Goal: Information Seeking & Learning: Learn about a topic

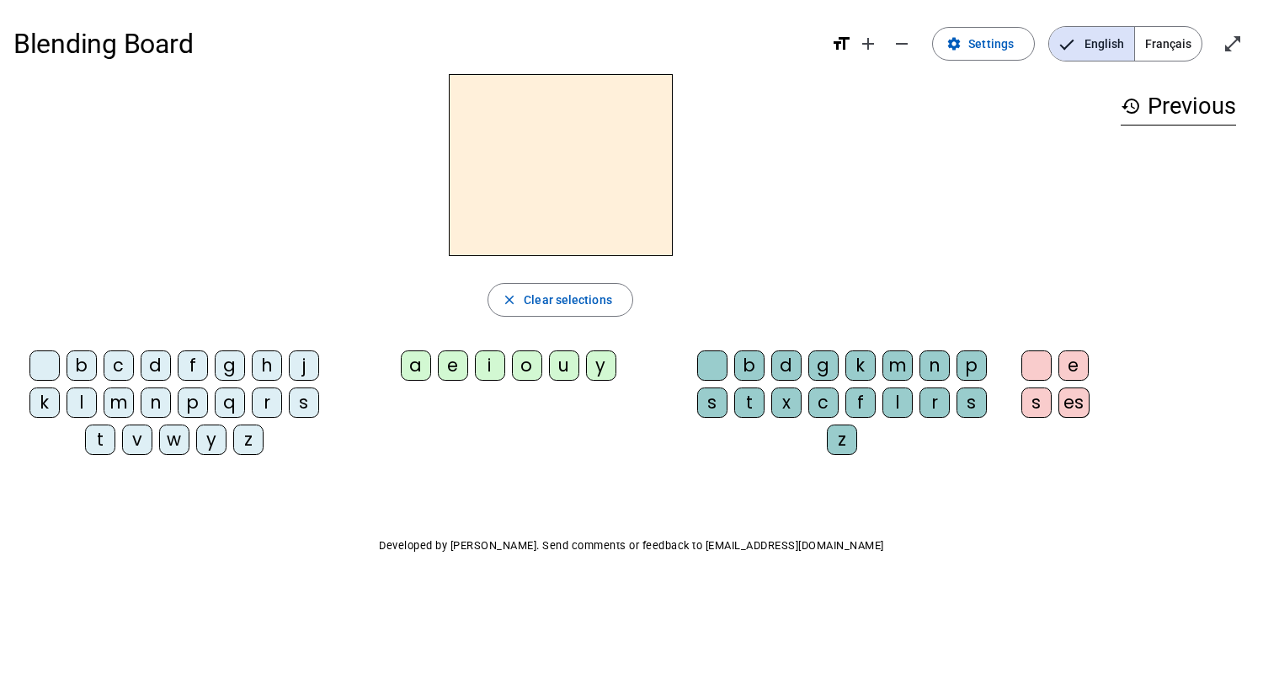
click at [1180, 44] on span "Français" at bounding box center [1168, 44] width 67 height 34
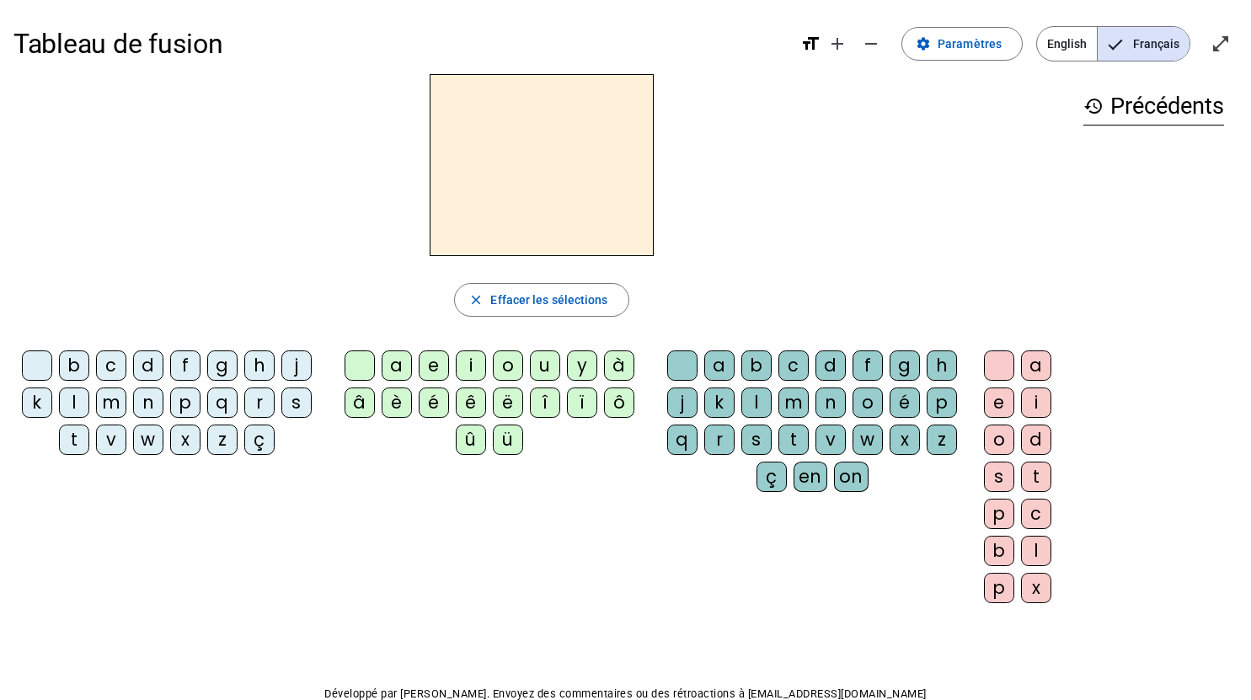
click at [84, 432] on div "t" at bounding box center [74, 439] width 30 height 30
click at [429, 362] on div "e" at bounding box center [434, 365] width 30 height 30
click at [545, 265] on div "te close Effacer les sélections b c d f g h j k l m n p q r s t v w x z ç a e i…" at bounding box center [541, 345] width 1056 height 542
click at [536, 309] on span "Effacer les sélections" at bounding box center [548, 300] width 117 height 20
click at [156, 370] on div "d" at bounding box center [148, 365] width 30 height 30
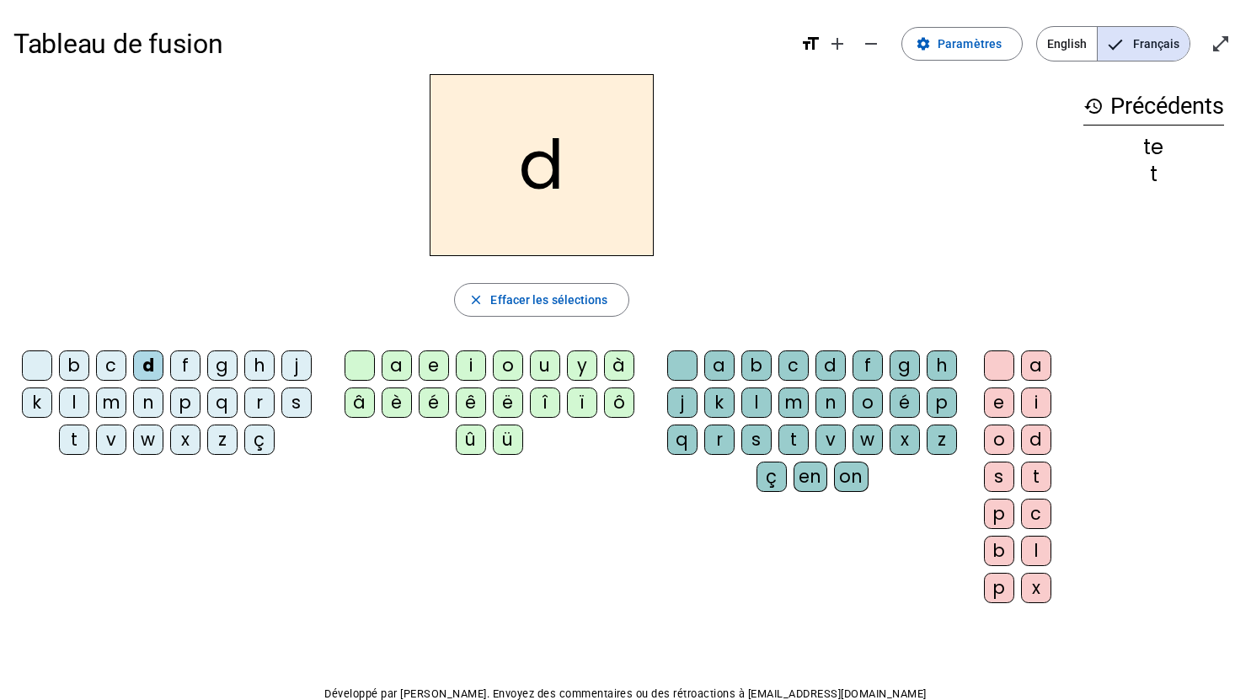
click at [434, 361] on div "e" at bounding box center [434, 365] width 30 height 30
click at [523, 293] on span "Effacer les sélections" at bounding box center [548, 300] width 117 height 20
click at [120, 400] on div "m" at bounding box center [111, 402] width 30 height 30
click at [425, 370] on div "e" at bounding box center [434, 365] width 30 height 30
click at [618, 167] on h2 "me" at bounding box center [541, 165] width 224 height 182
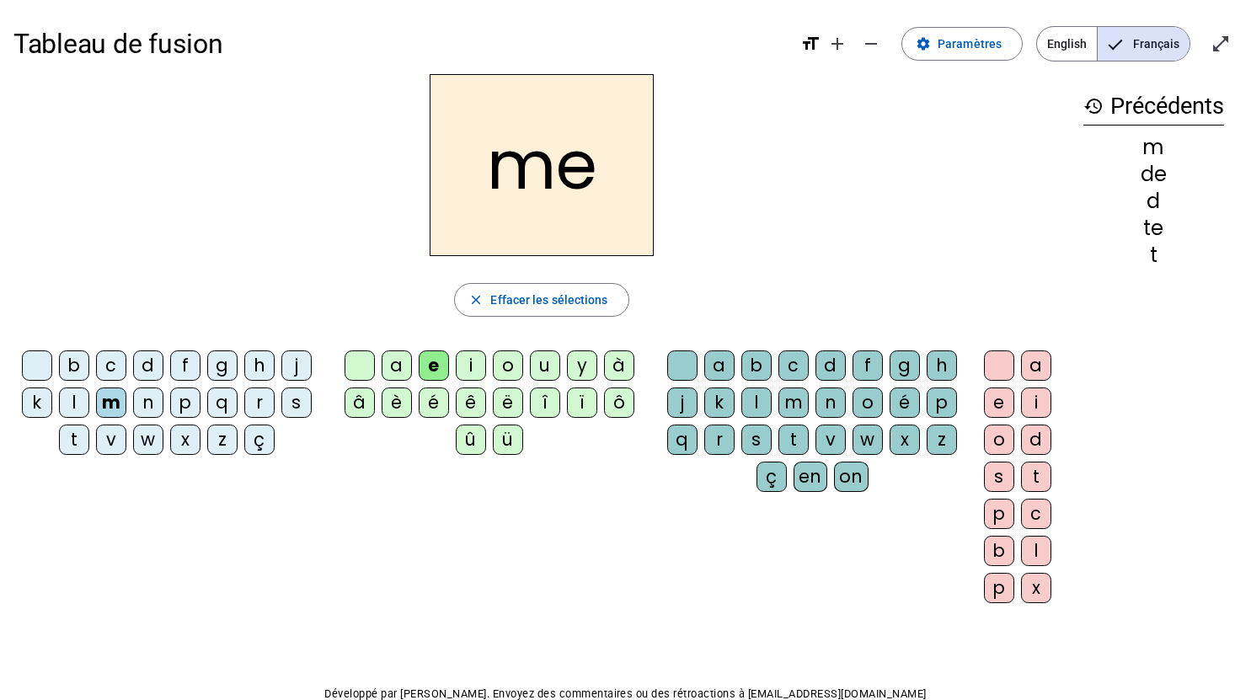
click at [583, 185] on h2 "me" at bounding box center [541, 165] width 224 height 182
click at [598, 189] on h2 "me" at bounding box center [541, 165] width 224 height 182
click at [596, 152] on h2 "me" at bounding box center [541, 165] width 224 height 182
click at [562, 307] on span "Effacer les sélections" at bounding box center [548, 300] width 117 height 20
click at [115, 410] on div "m" at bounding box center [111, 402] width 30 height 30
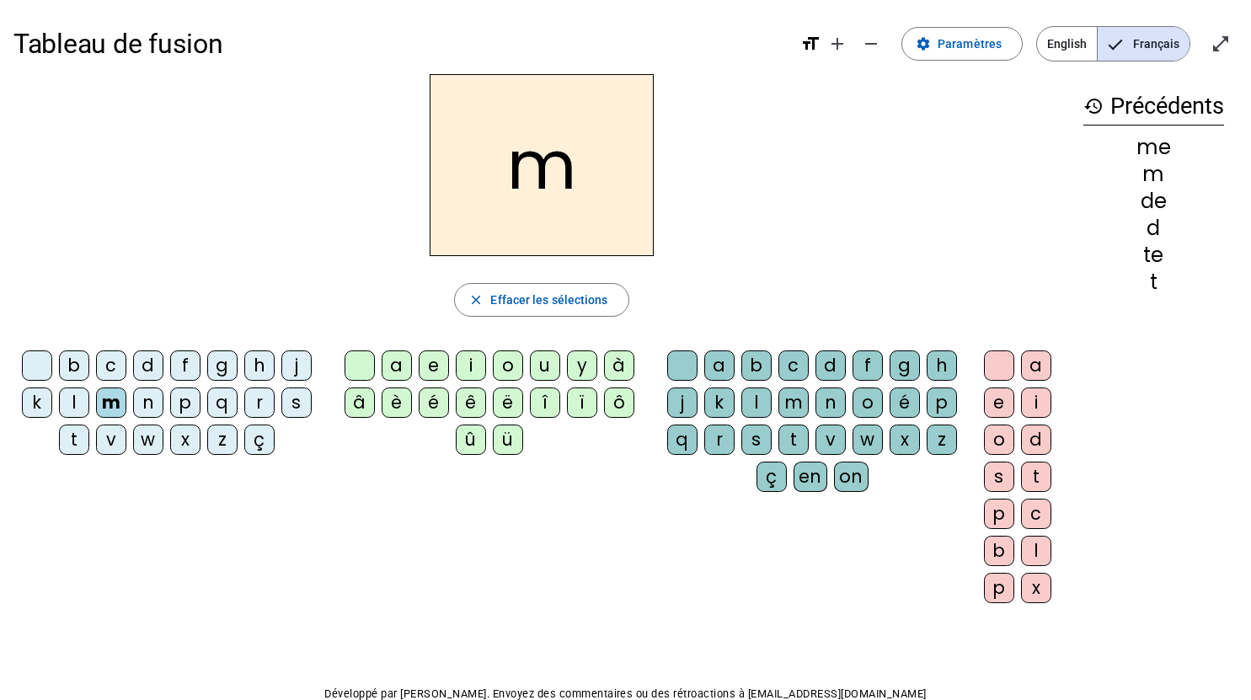
click at [382, 369] on div "a" at bounding box center [396, 365] width 30 height 30
click at [754, 376] on div "b" at bounding box center [756, 365] width 30 height 30
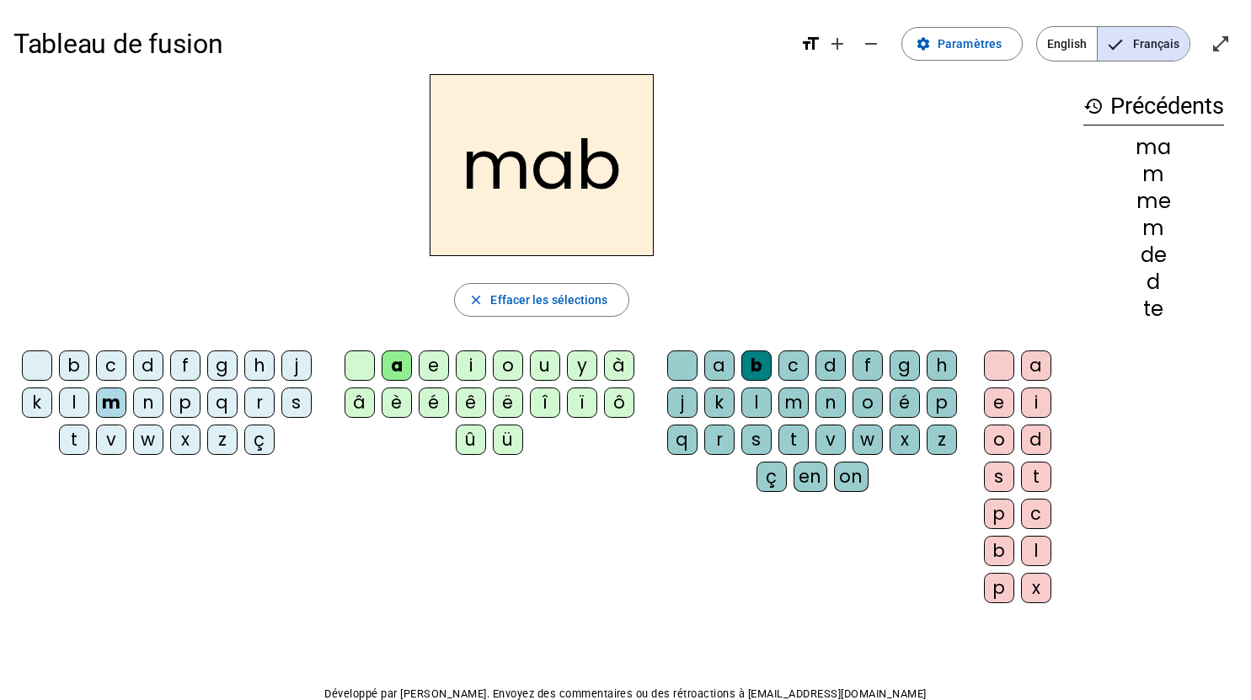
click at [611, 178] on h2 "mab" at bounding box center [541, 165] width 224 height 182
click at [558, 314] on span "button" at bounding box center [541, 300] width 173 height 40
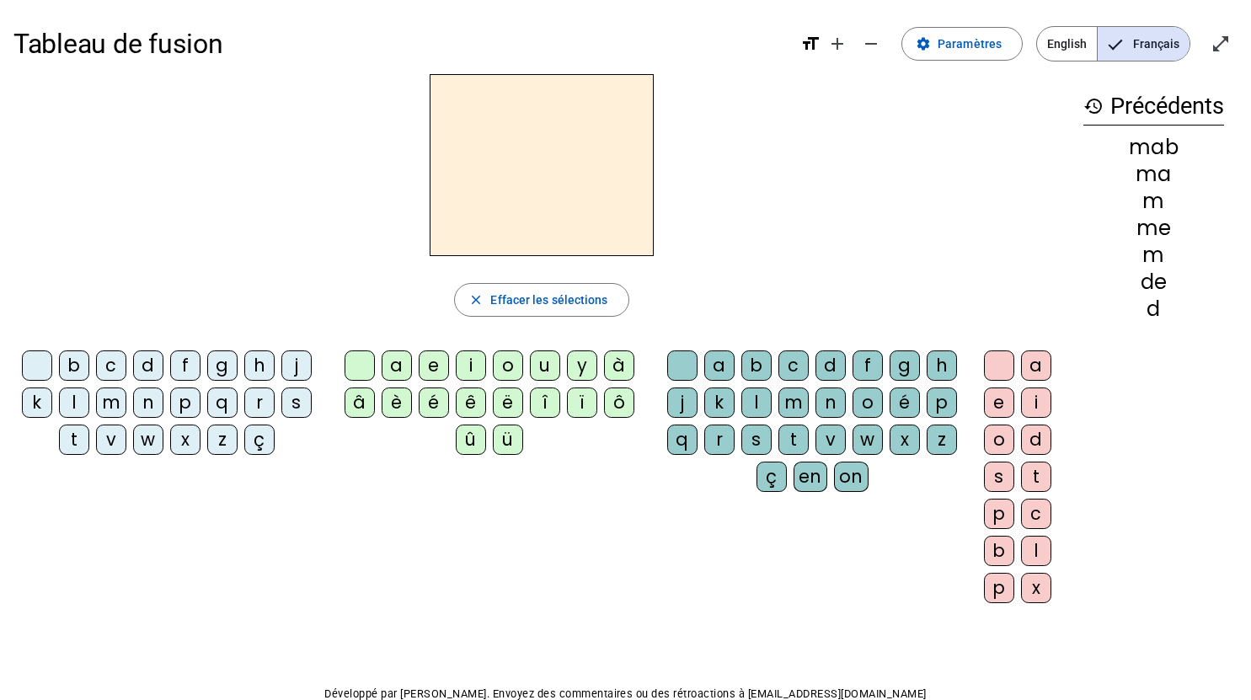
click at [120, 397] on div "m" at bounding box center [111, 402] width 30 height 30
click at [404, 360] on div "a" at bounding box center [396, 365] width 30 height 30
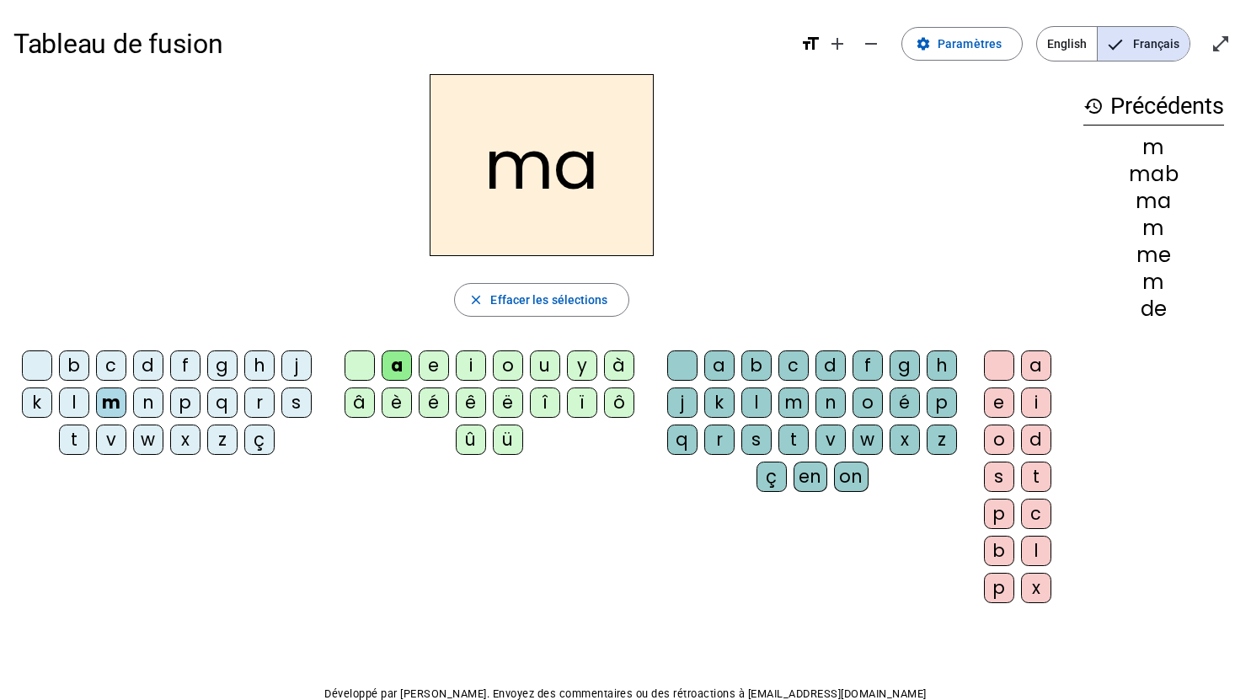
click at [79, 387] on div "l" at bounding box center [74, 402] width 30 height 30
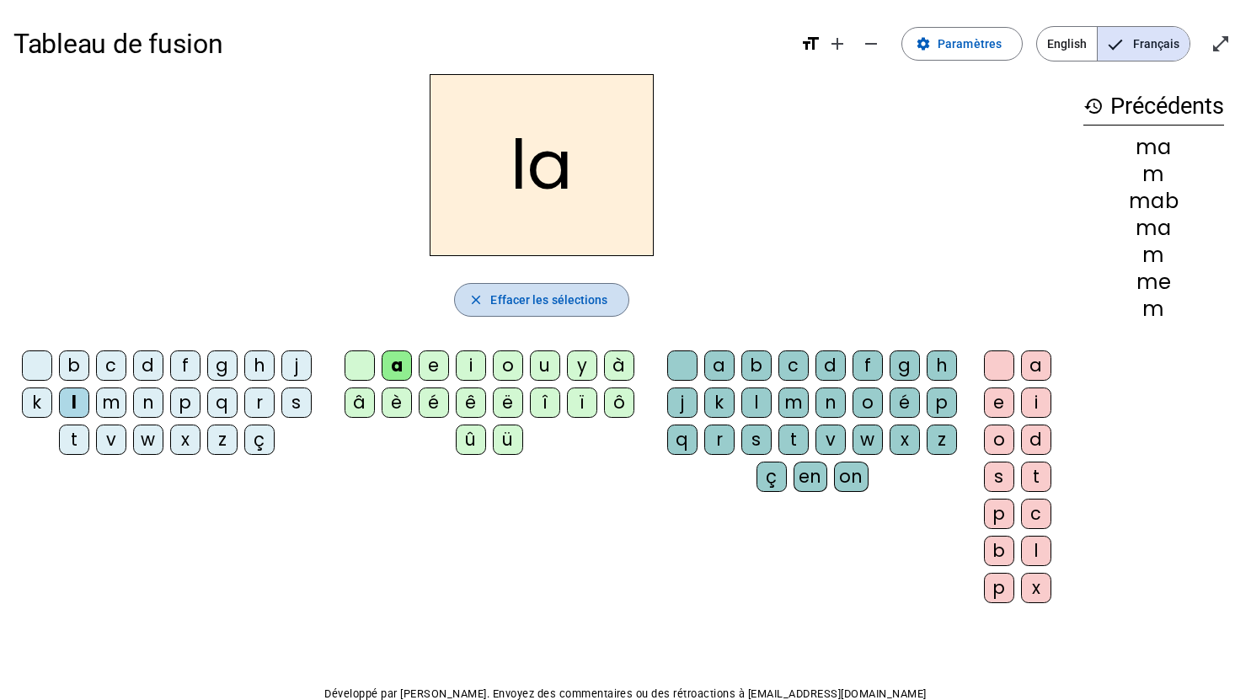
click at [511, 306] on span "Effacer les sélections" at bounding box center [548, 300] width 117 height 20
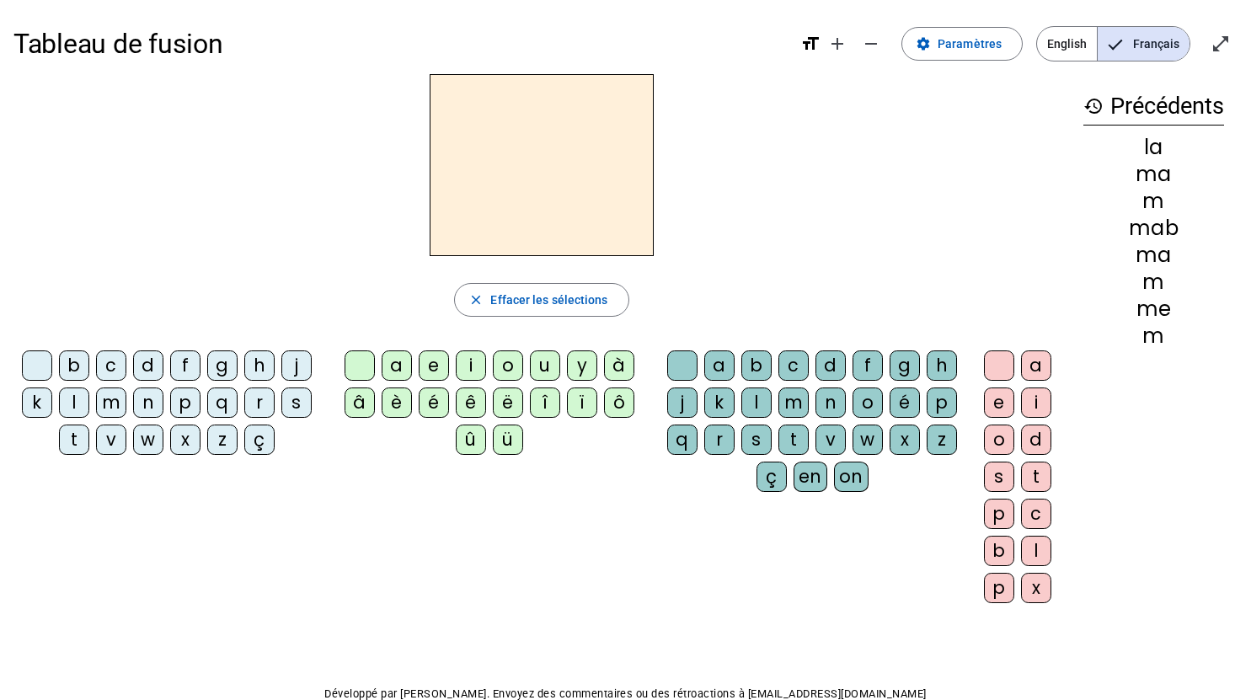
click at [121, 408] on div "m" at bounding box center [111, 402] width 30 height 30
click at [385, 360] on div "a" at bounding box center [396, 365] width 30 height 30
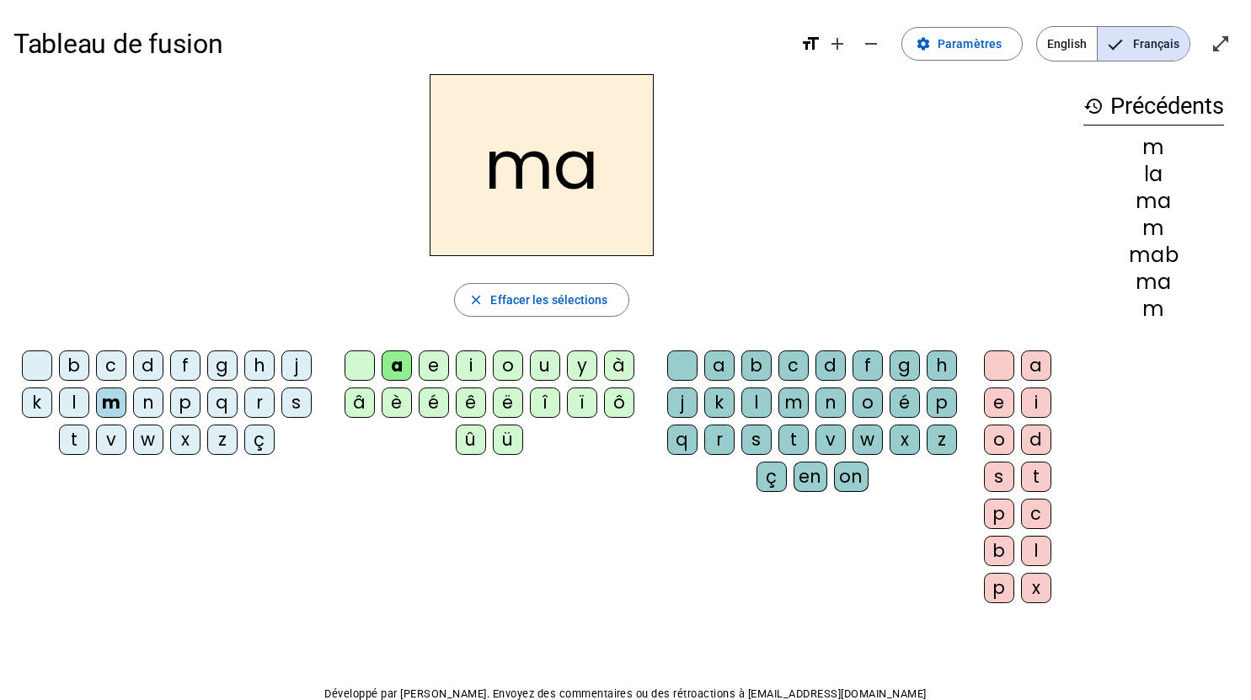
click at [745, 409] on div "l" at bounding box center [756, 402] width 30 height 30
click at [616, 173] on h2 "mal" at bounding box center [541, 165] width 224 height 182
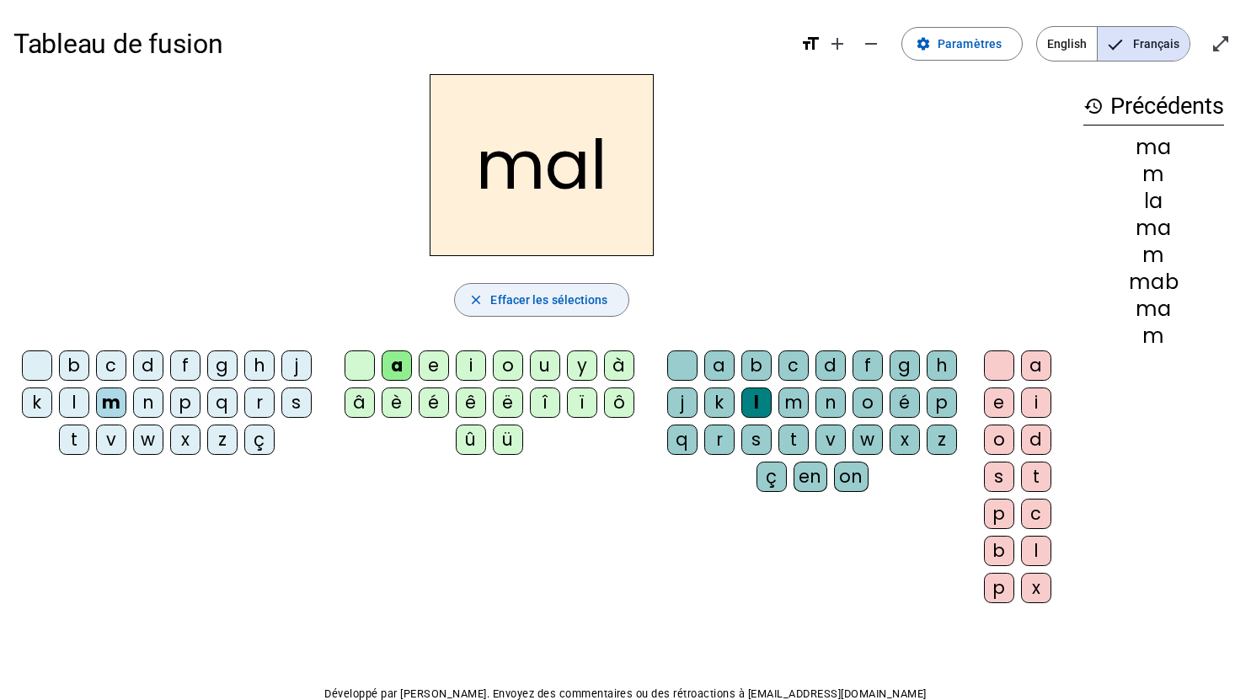
click at [527, 315] on span "button" at bounding box center [541, 300] width 173 height 40
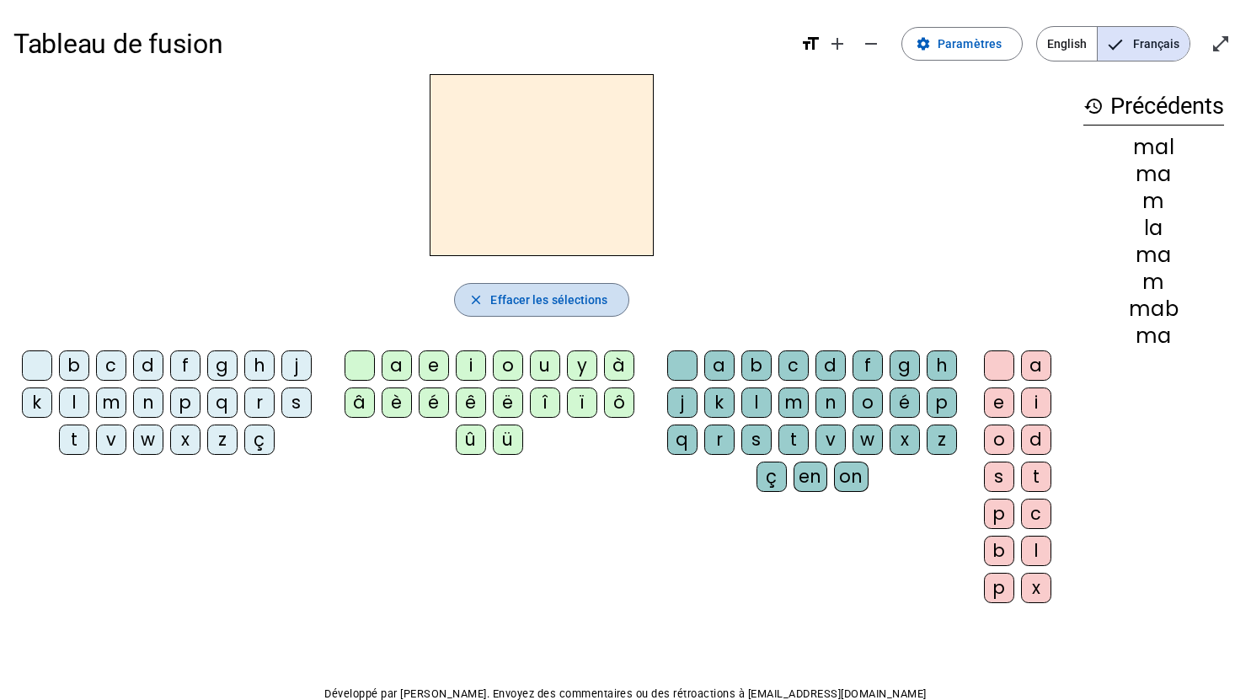
click at [560, 307] on span "Effacer les sélections" at bounding box center [548, 300] width 117 height 20
click at [109, 410] on div "m" at bounding box center [111, 402] width 30 height 30
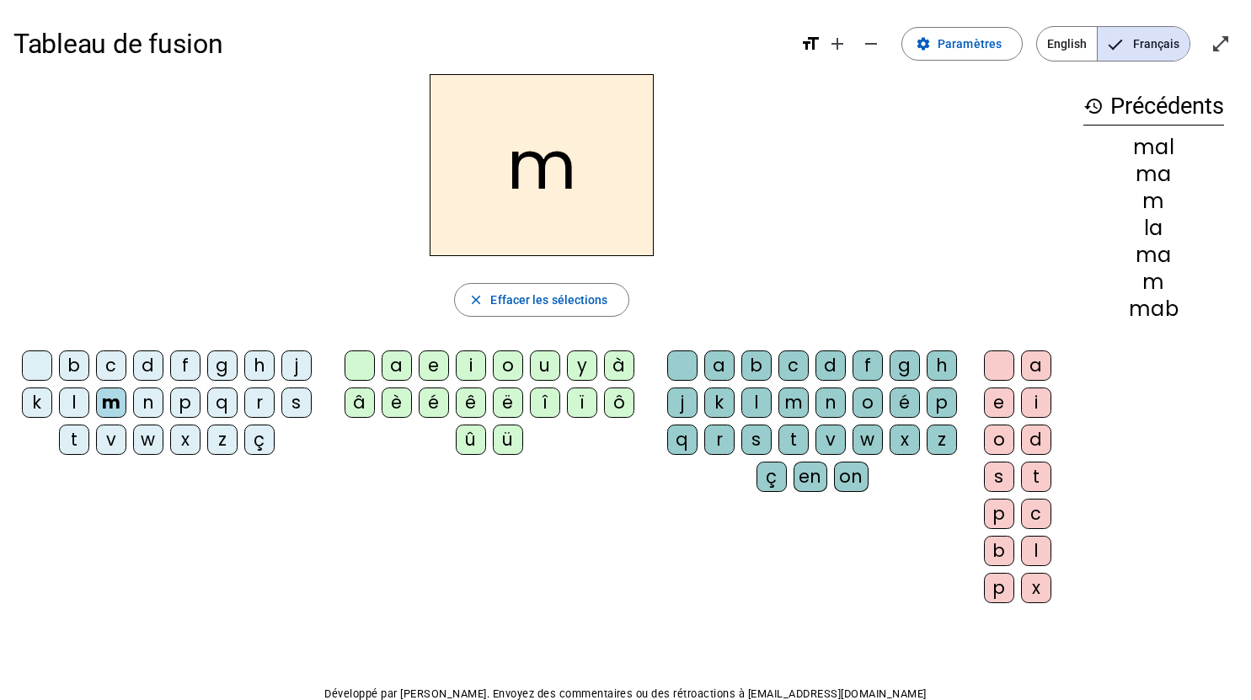
click at [481, 363] on div "i" at bounding box center [471, 365] width 30 height 30
click at [747, 399] on div "l" at bounding box center [756, 402] width 30 height 30
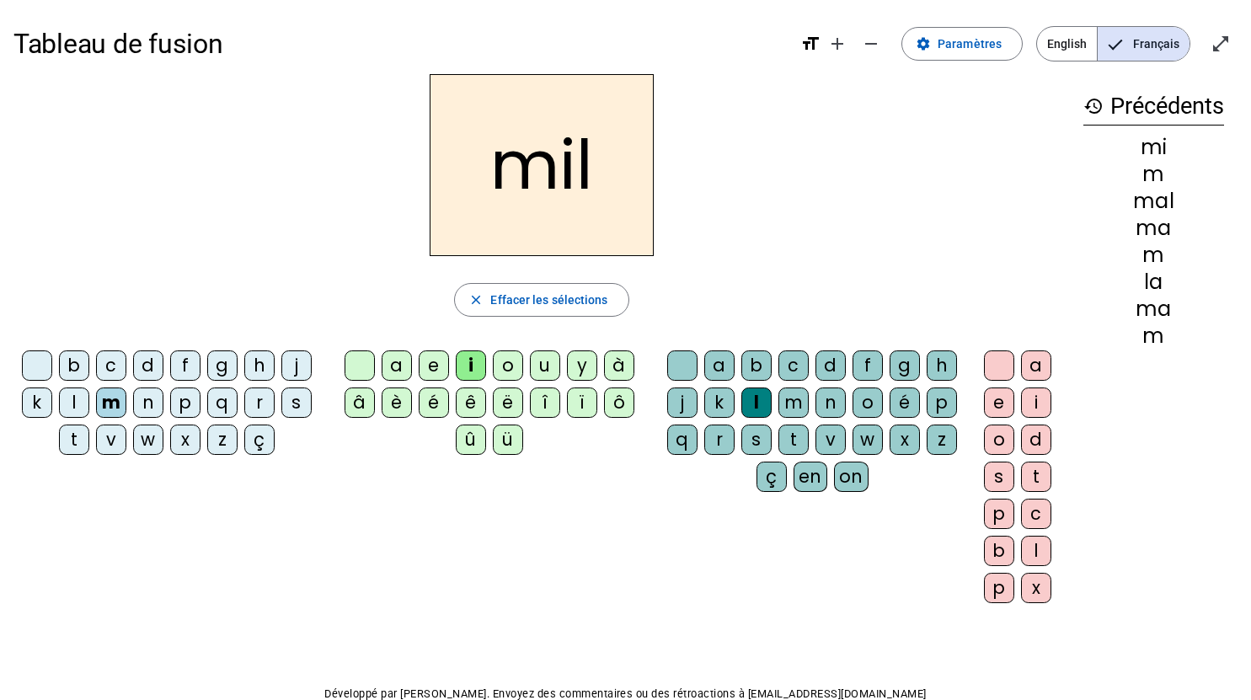
click at [1068, 35] on span "English" at bounding box center [1067, 44] width 60 height 34
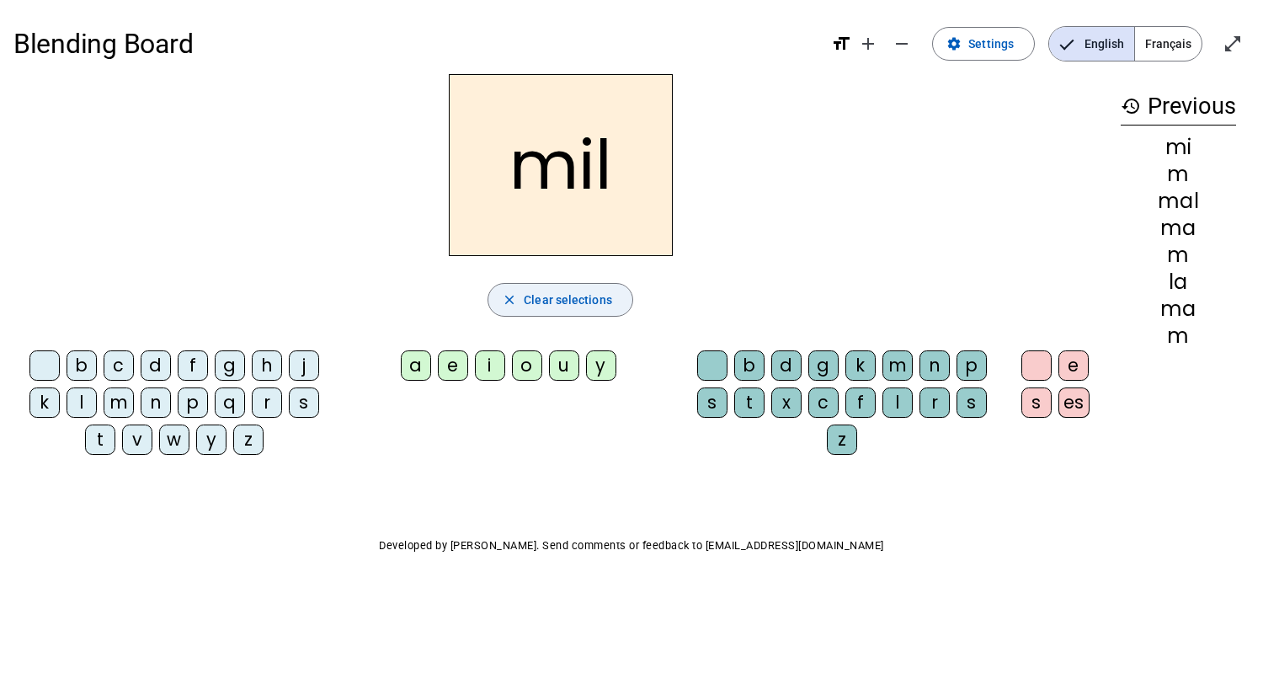
click at [576, 301] on span "Clear selections" at bounding box center [568, 300] width 88 height 20
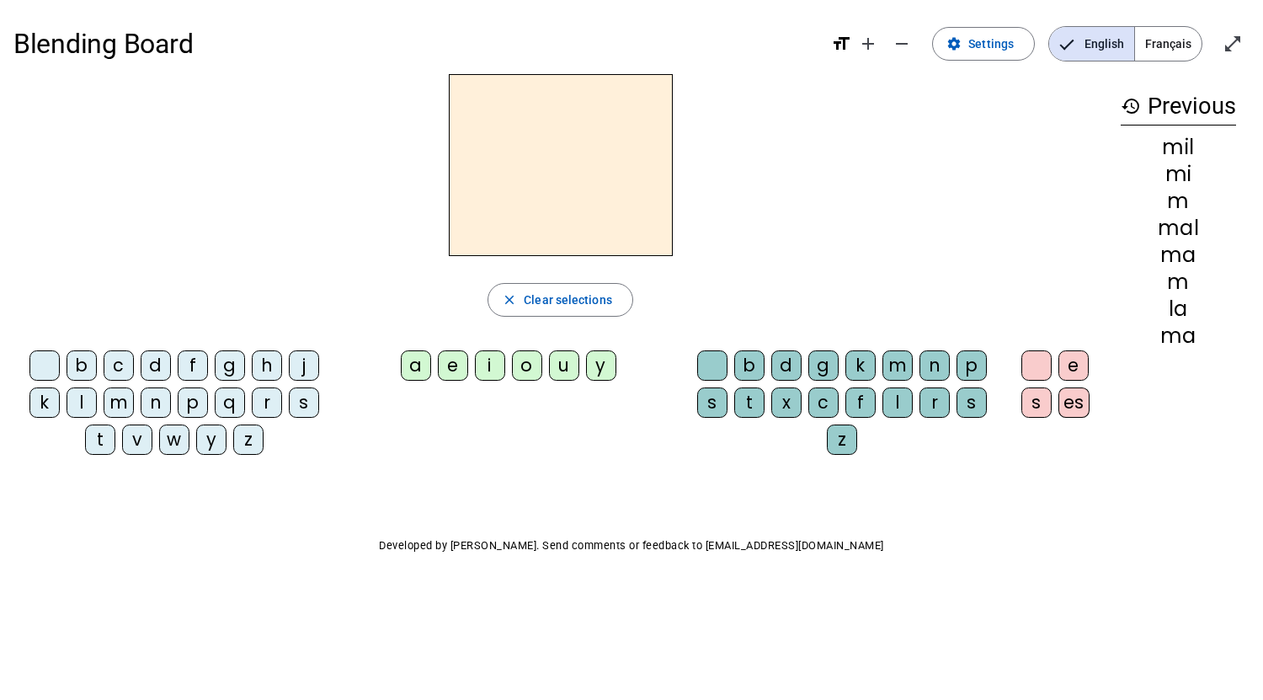
click at [582, 175] on h2 at bounding box center [561, 165] width 224 height 182
click at [183, 371] on div "f" at bounding box center [193, 365] width 30 height 30
click at [482, 365] on div "i" at bounding box center [490, 365] width 30 height 30
click at [848, 400] on div "f" at bounding box center [861, 402] width 30 height 30
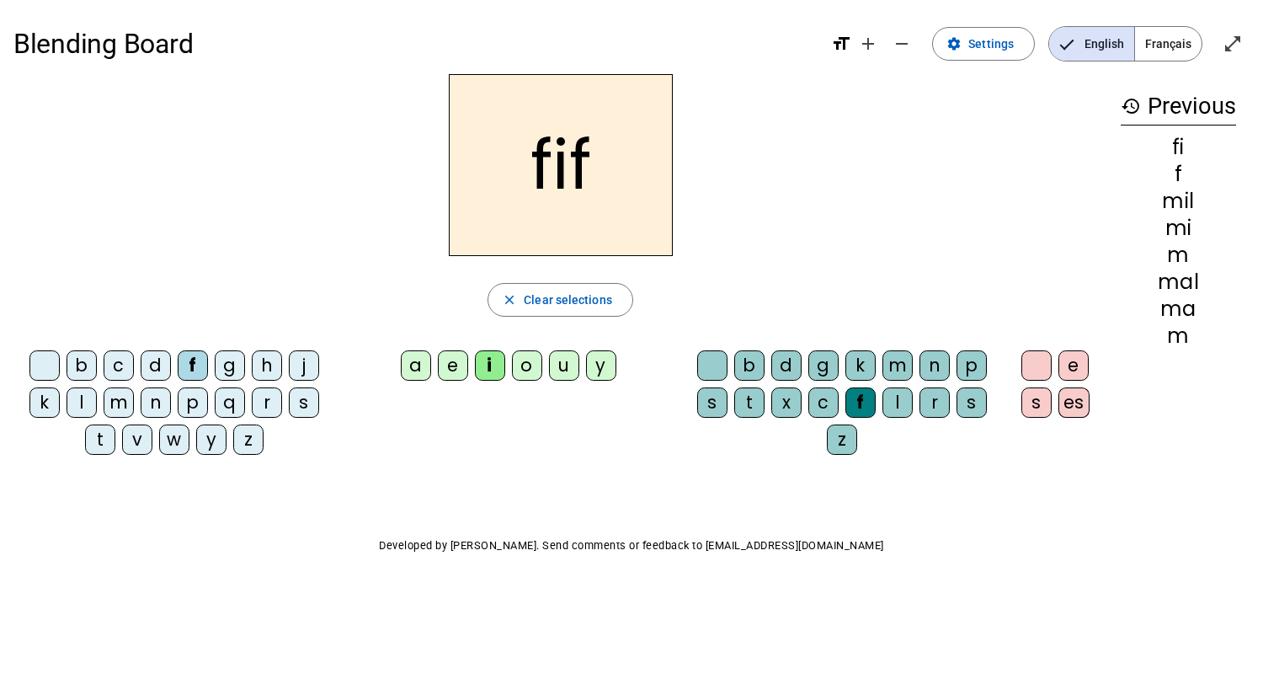
click at [595, 128] on h2 "fif" at bounding box center [561, 165] width 224 height 182
click at [613, 296] on span "button" at bounding box center [560, 300] width 144 height 40
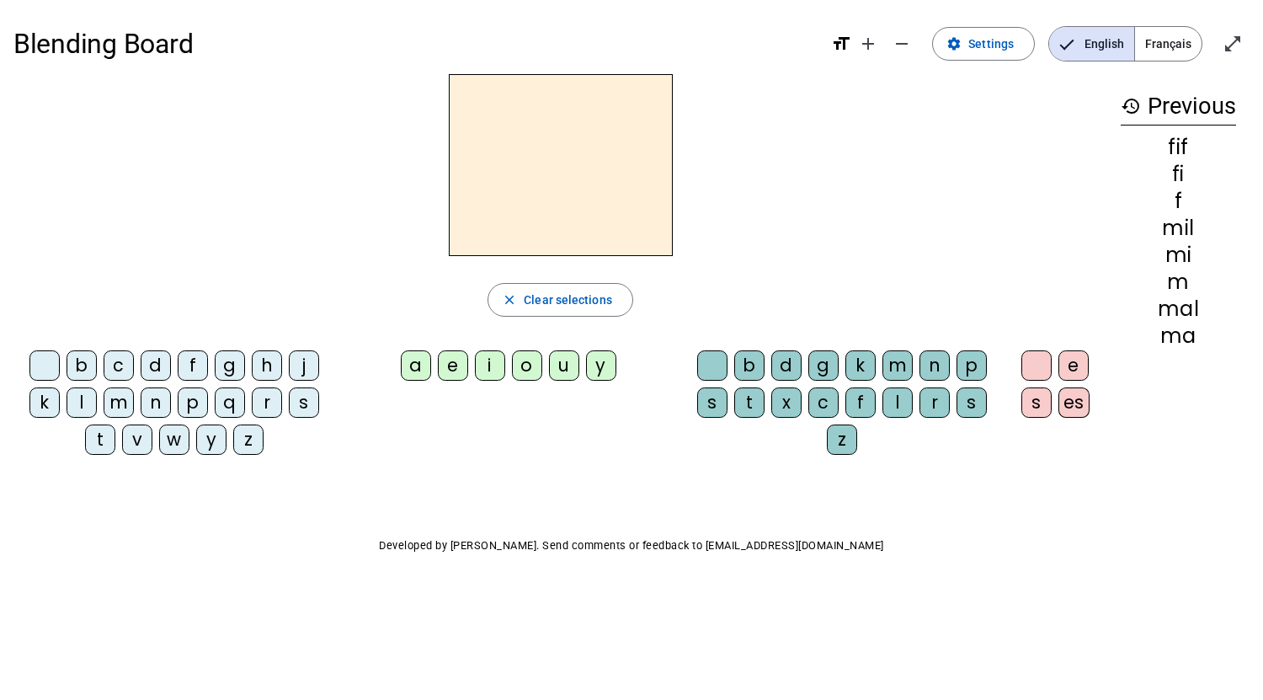
click at [181, 365] on div "f" at bounding box center [193, 365] width 30 height 30
click at [479, 367] on div "i" at bounding box center [490, 365] width 30 height 30
click at [750, 403] on div "t" at bounding box center [749, 402] width 30 height 30
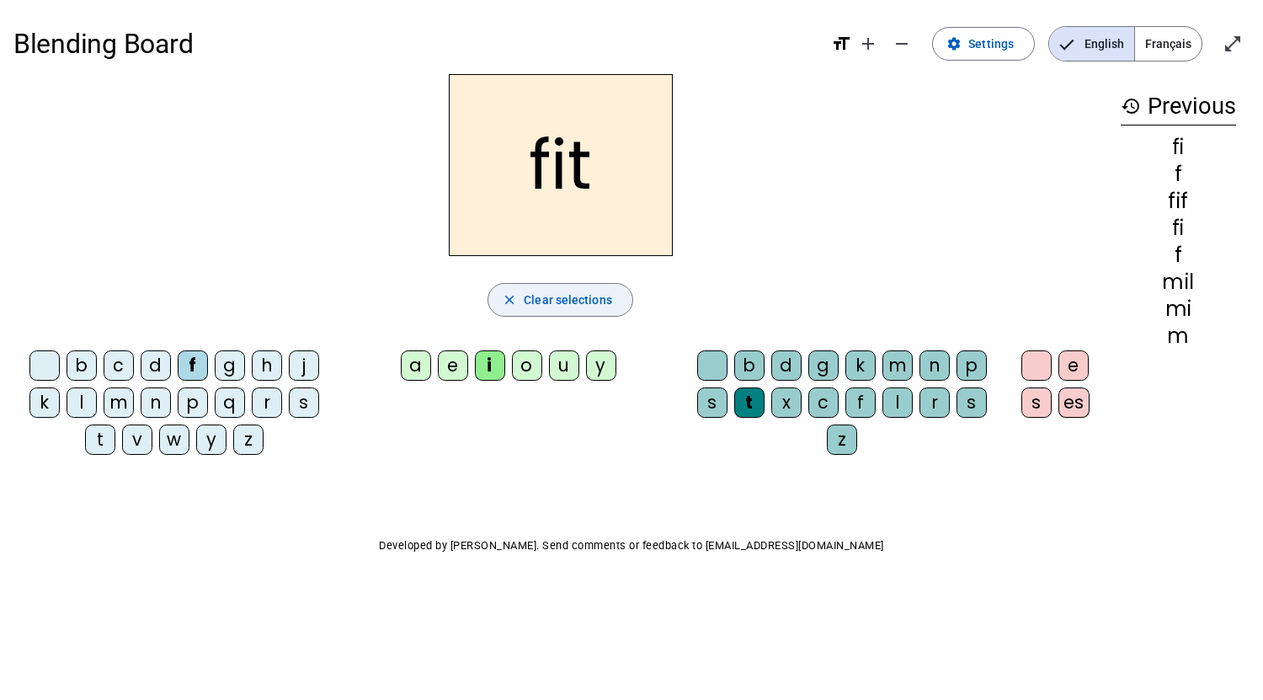
click at [575, 284] on span "button" at bounding box center [560, 300] width 144 height 40
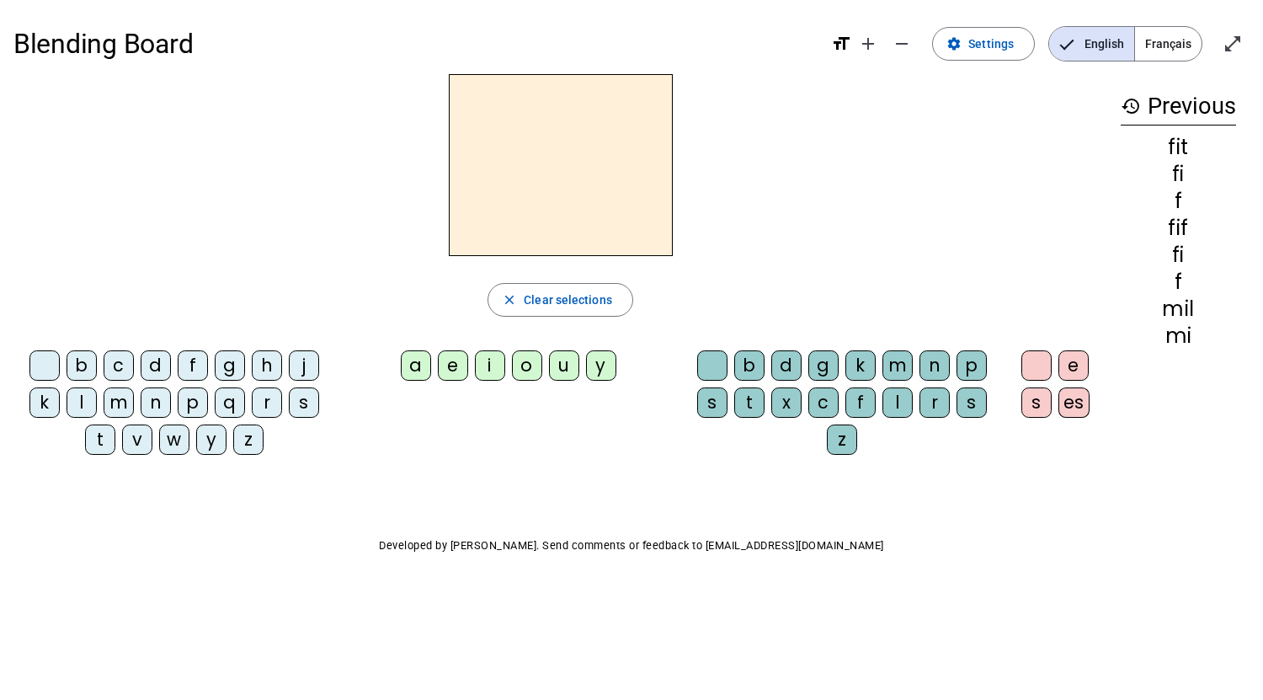
click at [189, 399] on div "p" at bounding box center [193, 402] width 30 height 30
click at [543, 441] on div "b c d f g h j k l m n p q r s t v w y z a e i o u y b d g k m n p s t x c f l r…" at bounding box center [560, 406] width 1094 height 125
click at [408, 364] on div "a" at bounding box center [416, 365] width 30 height 30
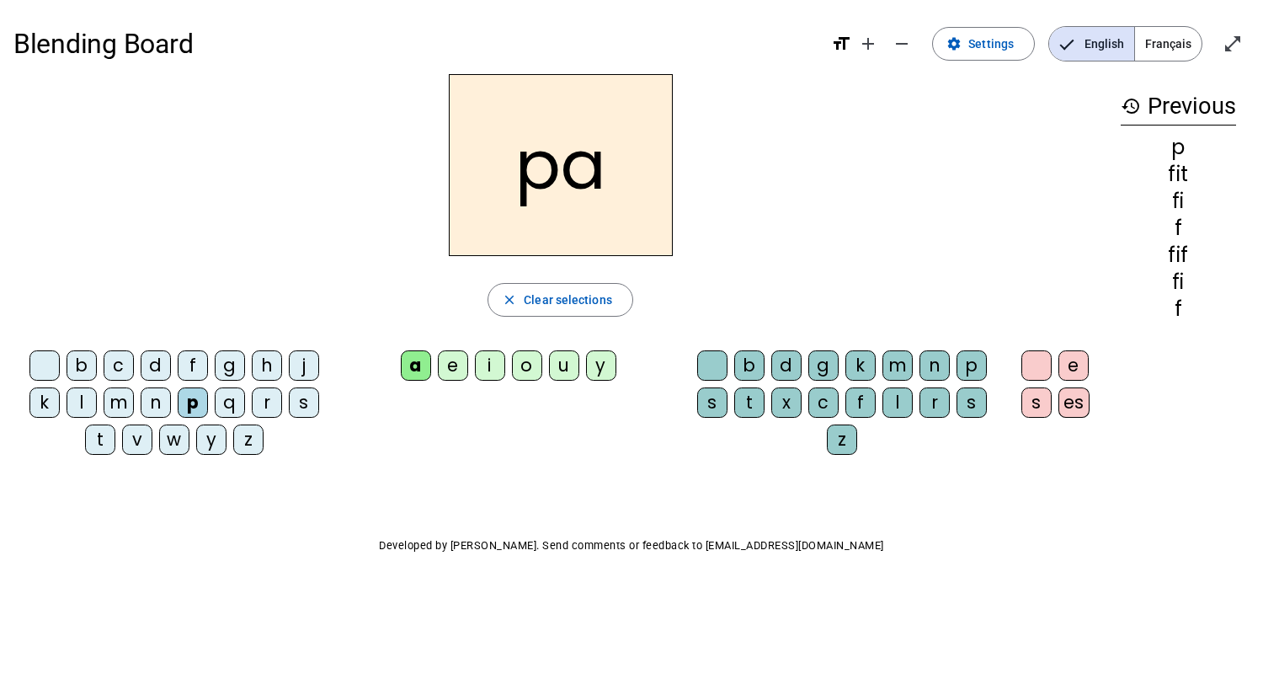
click at [410, 376] on div "a" at bounding box center [416, 365] width 30 height 30
click at [744, 397] on div "t" at bounding box center [749, 402] width 30 height 30
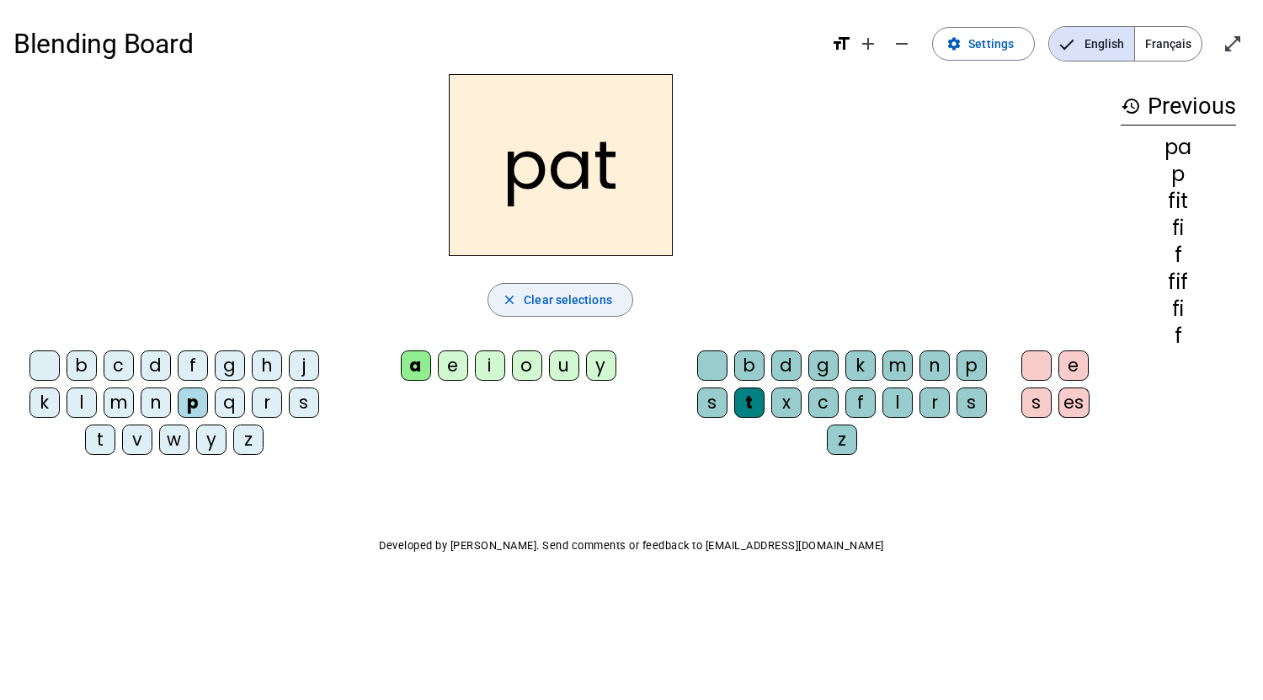
click at [592, 291] on span "Clear selections" at bounding box center [568, 300] width 88 height 20
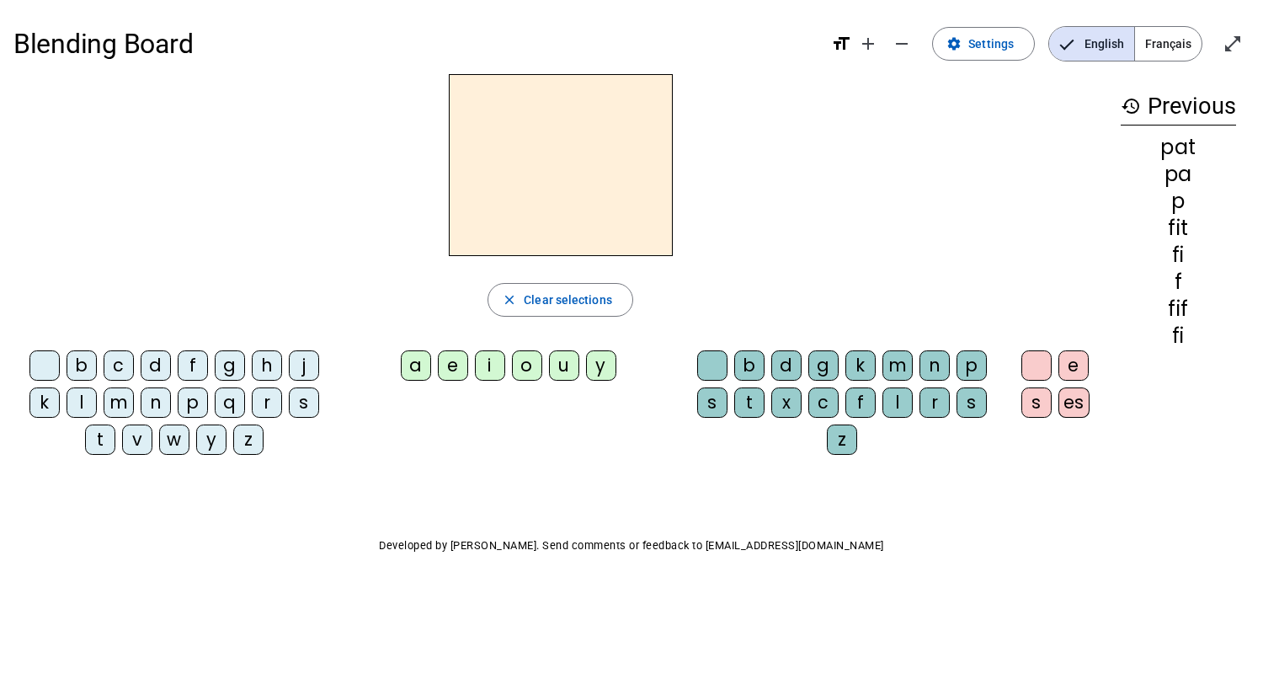
click at [862, 413] on div "f" at bounding box center [861, 402] width 30 height 30
click at [122, 414] on div "m" at bounding box center [119, 402] width 30 height 30
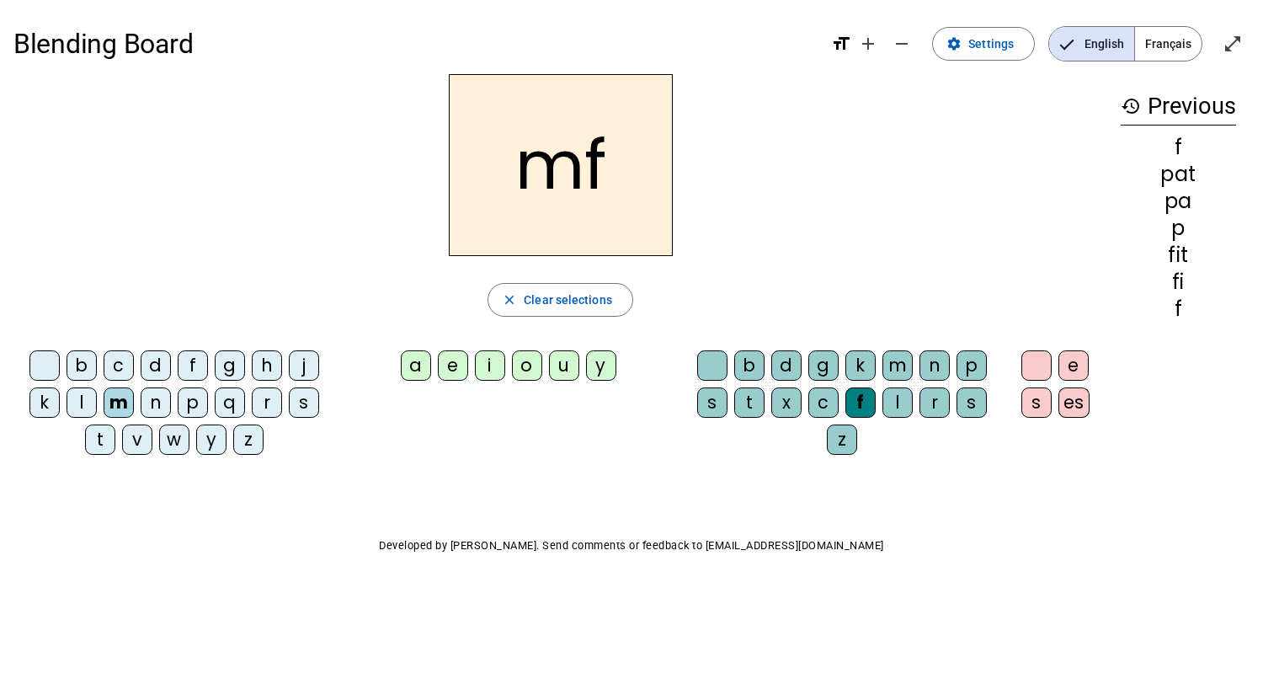
click at [568, 314] on span "button" at bounding box center [560, 300] width 144 height 40
click at [190, 367] on div "f" at bounding box center [193, 365] width 30 height 30
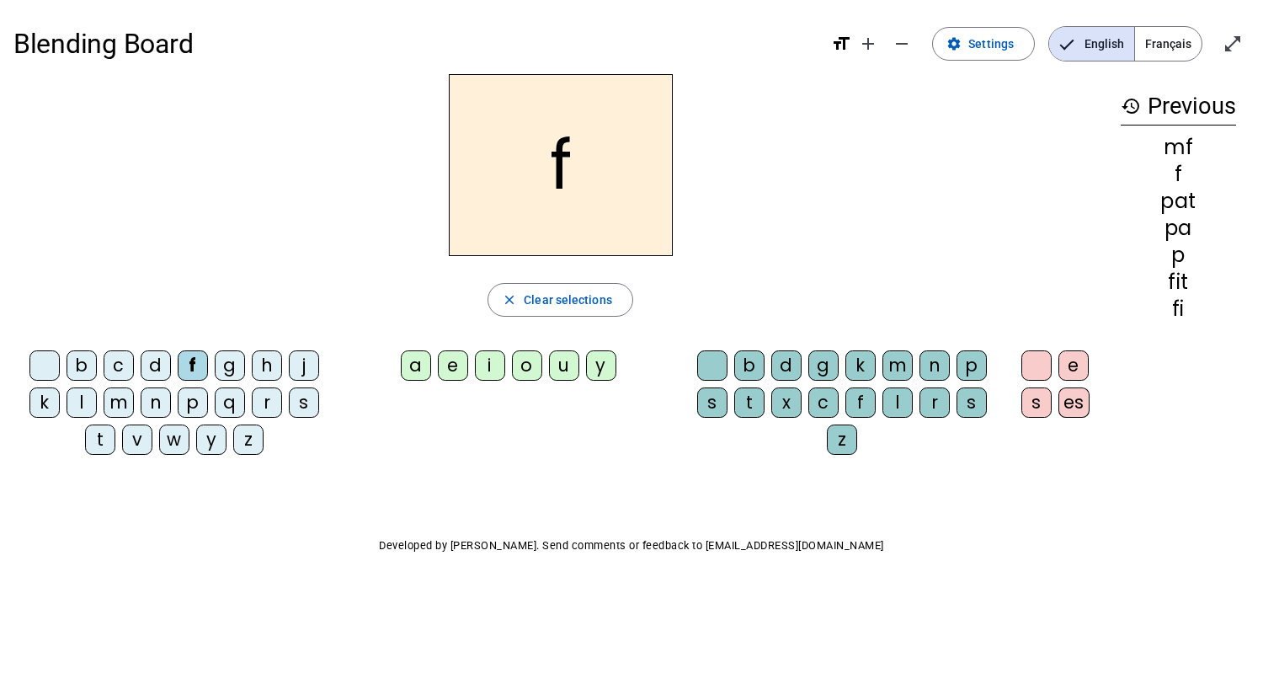
click at [483, 376] on div "i" at bounding box center [490, 365] width 30 height 30
click at [931, 362] on div "n" at bounding box center [935, 365] width 30 height 30
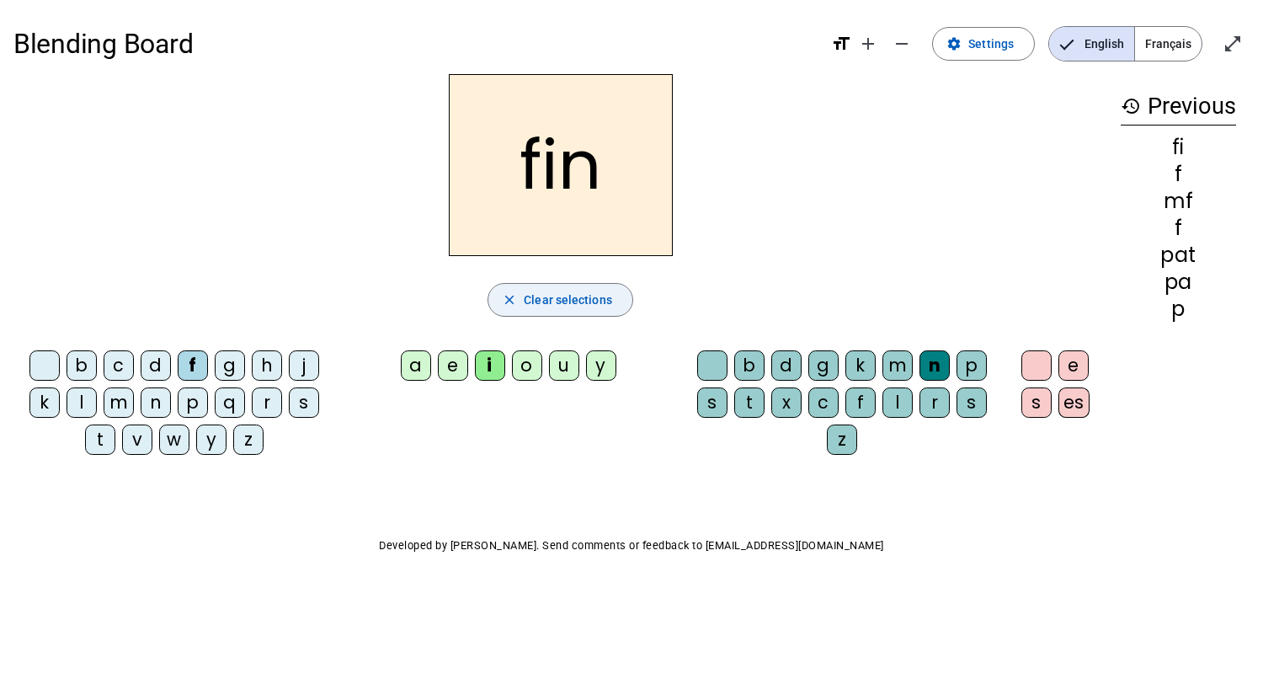
click at [594, 286] on span "button" at bounding box center [560, 300] width 144 height 40
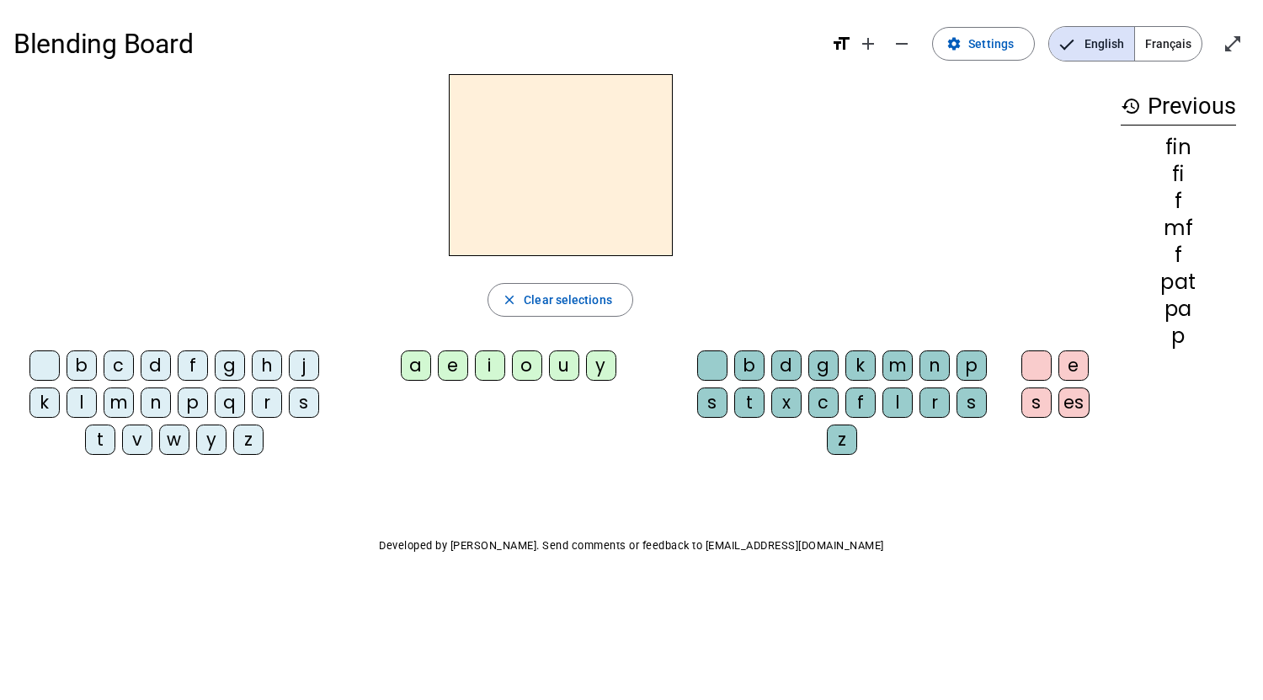
click at [418, 370] on div "a" at bounding box center [416, 365] width 30 height 30
click at [582, 284] on span "button" at bounding box center [560, 300] width 144 height 40
click at [512, 361] on div "o" at bounding box center [527, 365] width 30 height 30
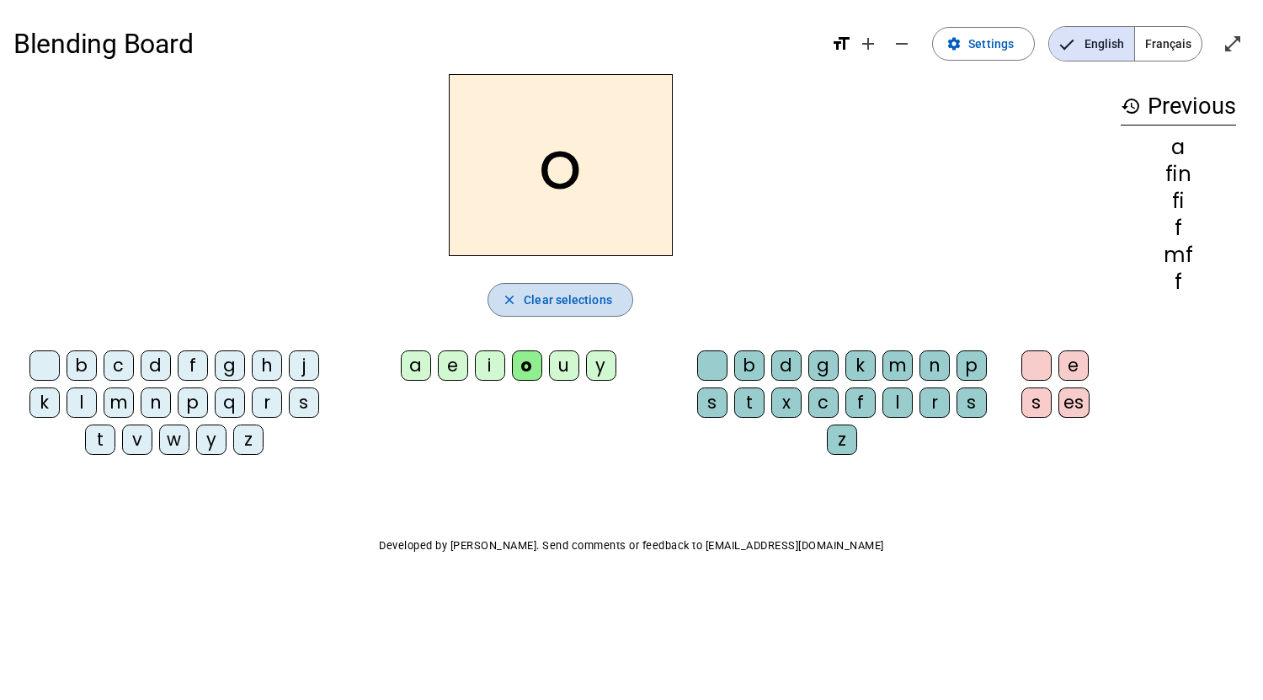
click at [558, 294] on span "Clear selections" at bounding box center [568, 300] width 88 height 20
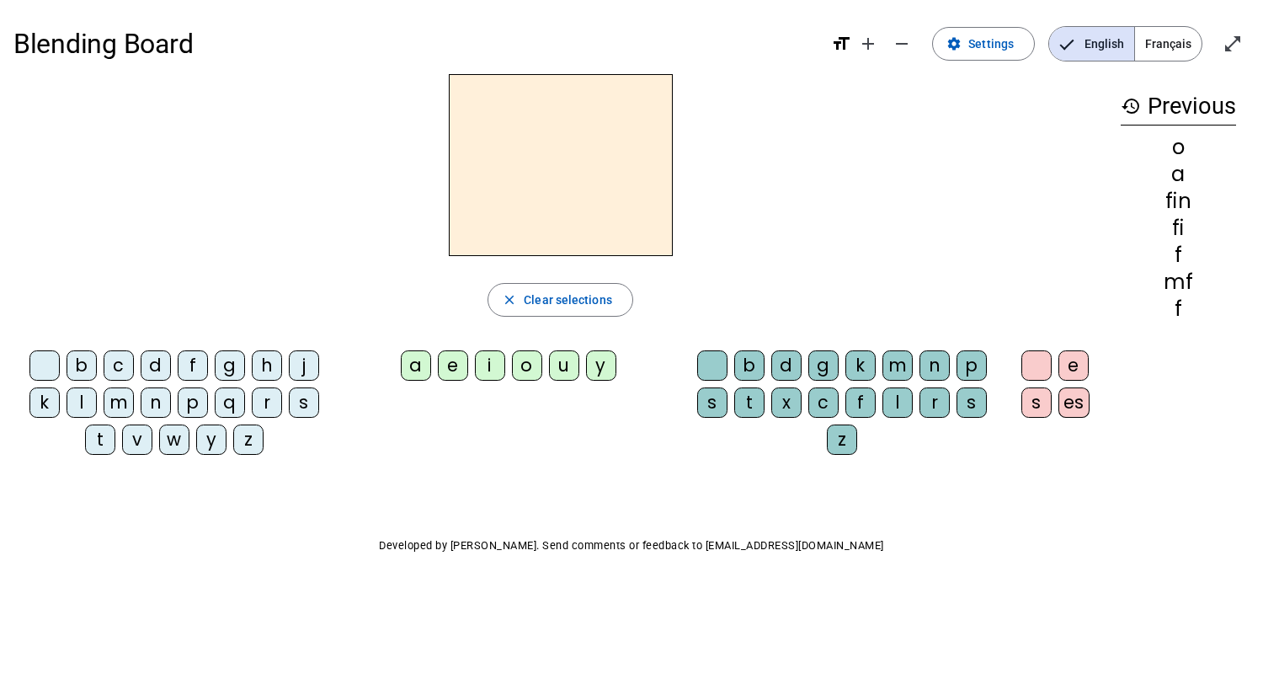
click at [517, 360] on div "o" at bounding box center [527, 365] width 30 height 30
click at [566, 317] on span "button" at bounding box center [560, 300] width 144 height 40
click at [488, 351] on div "i" at bounding box center [490, 365] width 30 height 30
click at [767, 412] on letter-bubble "t" at bounding box center [752, 405] width 37 height 37
click at [1262, 145] on div "Blending Board format_size add remove settings Settings English Français open_i…" at bounding box center [631, 322] width 1263 height 645
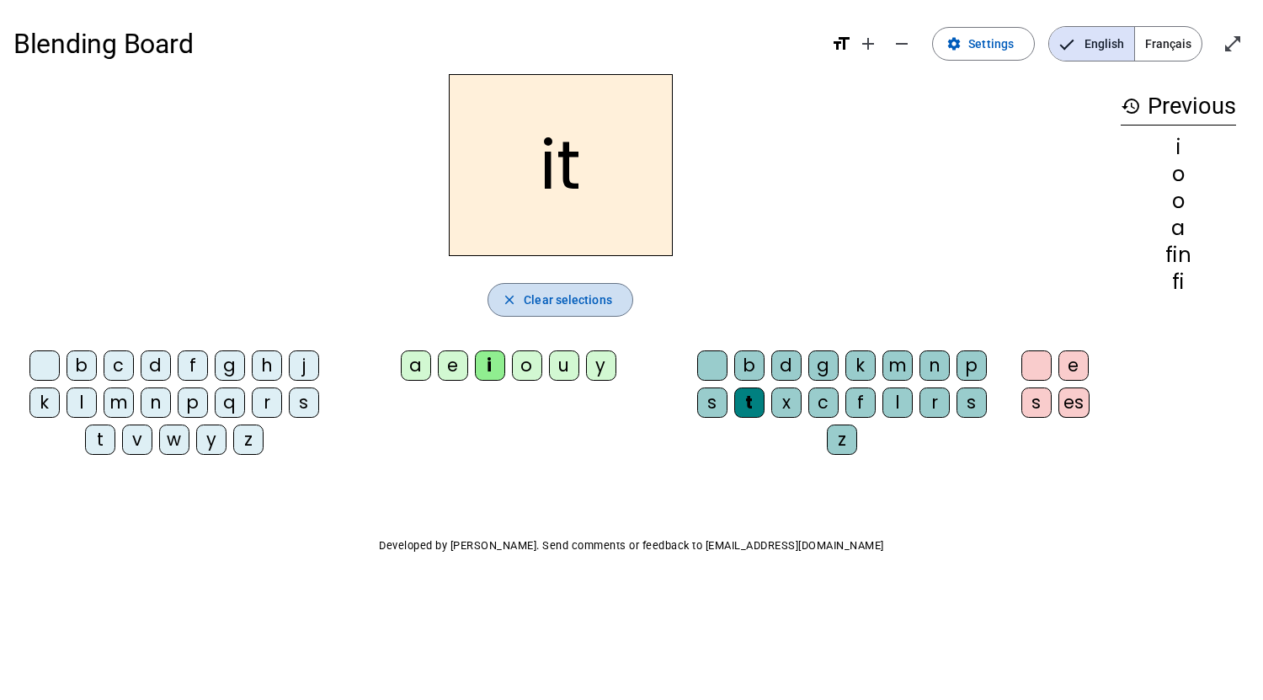
click at [573, 317] on span "button" at bounding box center [560, 300] width 144 height 40
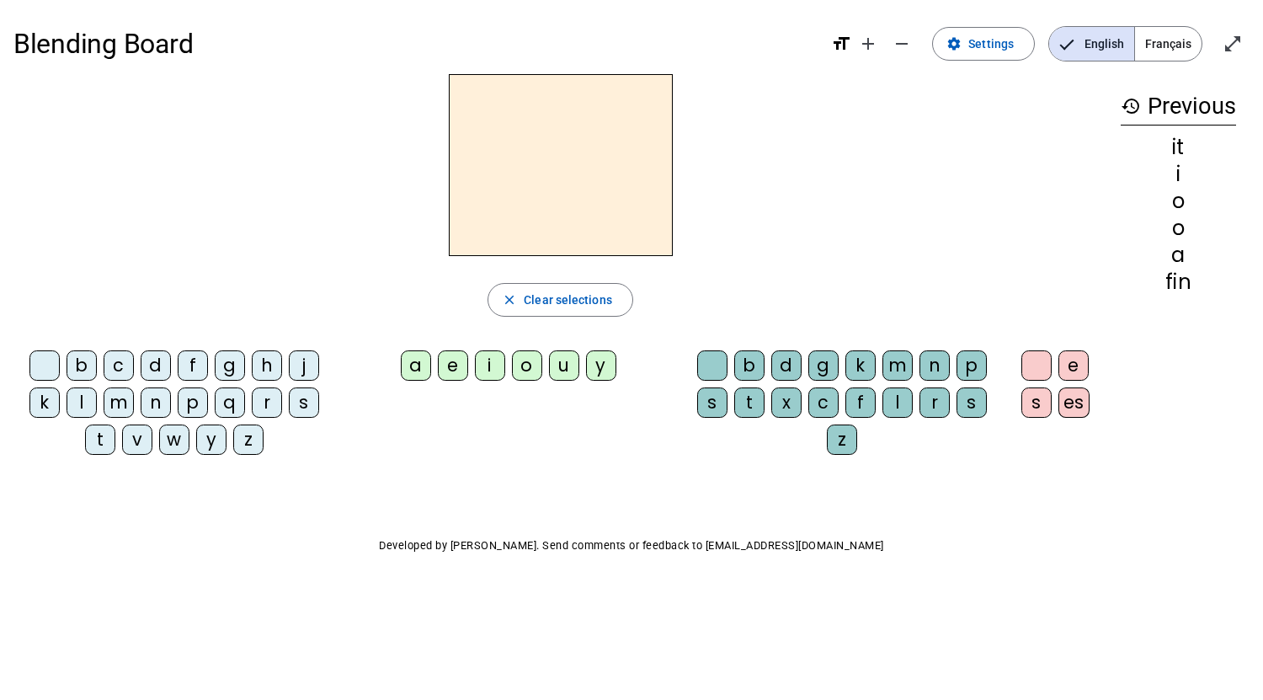
click at [0, 516] on div "Blending Board format_size add remove settings Settings English Français open_i…" at bounding box center [631, 322] width 1263 height 645
click at [0, 603] on div "Blending Board format_size add remove settings Settings English Français open_i…" at bounding box center [631, 322] width 1263 height 645
click at [221, 352] on div "g" at bounding box center [230, 365] width 30 height 30
click at [552, 367] on div "u" at bounding box center [564, 365] width 30 height 30
click at [889, 359] on div "m" at bounding box center [898, 365] width 30 height 30
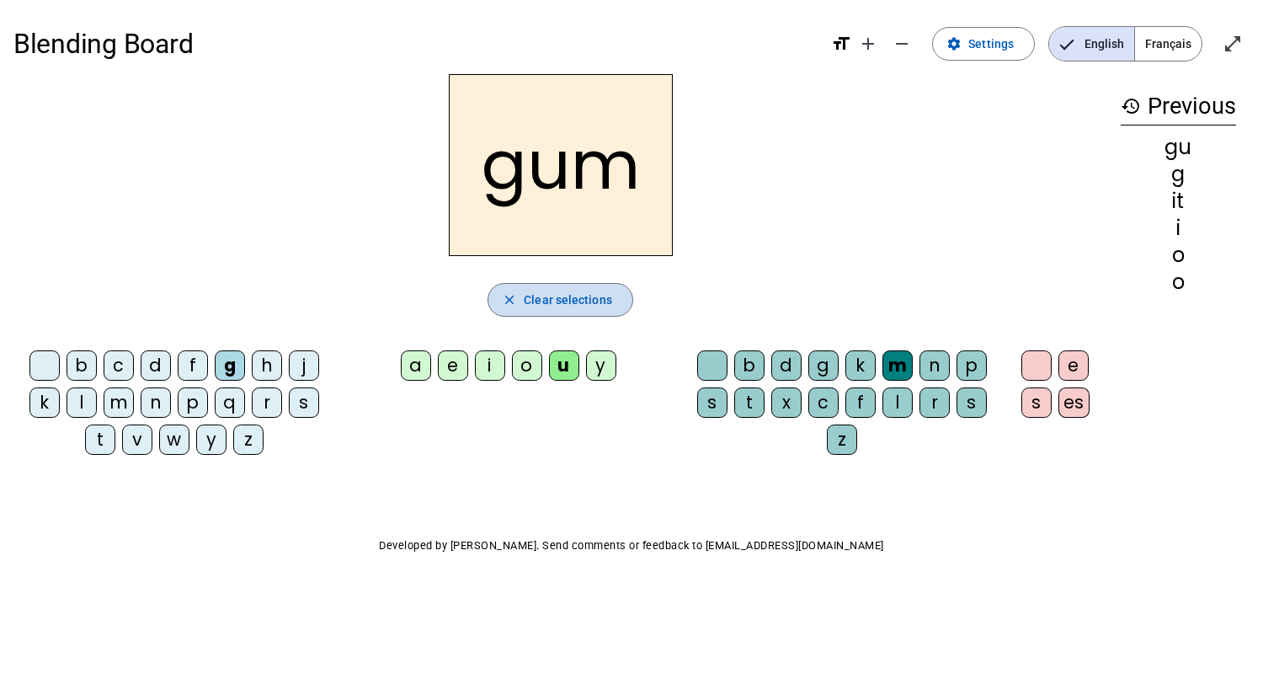
click at [560, 284] on span "button" at bounding box center [560, 300] width 144 height 40
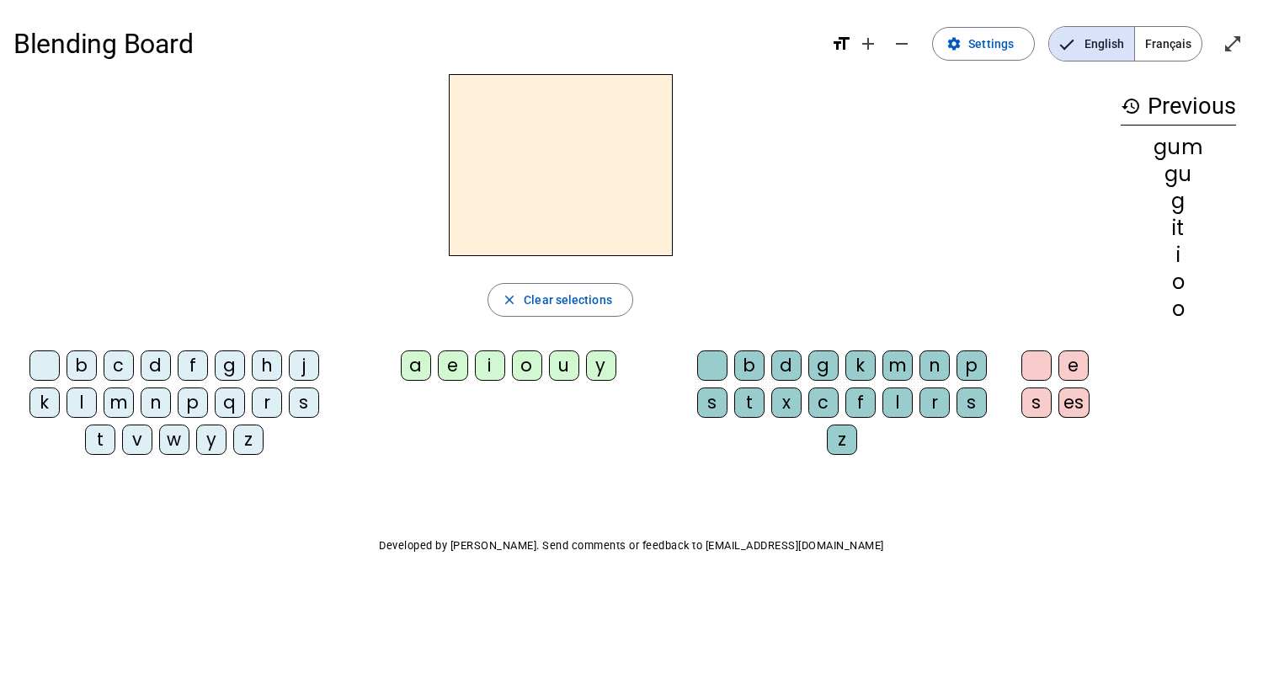
click at [307, 396] on div "s" at bounding box center [304, 402] width 30 height 30
click at [316, 413] on div "s" at bounding box center [304, 402] width 30 height 30
click at [99, 437] on div "t" at bounding box center [100, 439] width 30 height 30
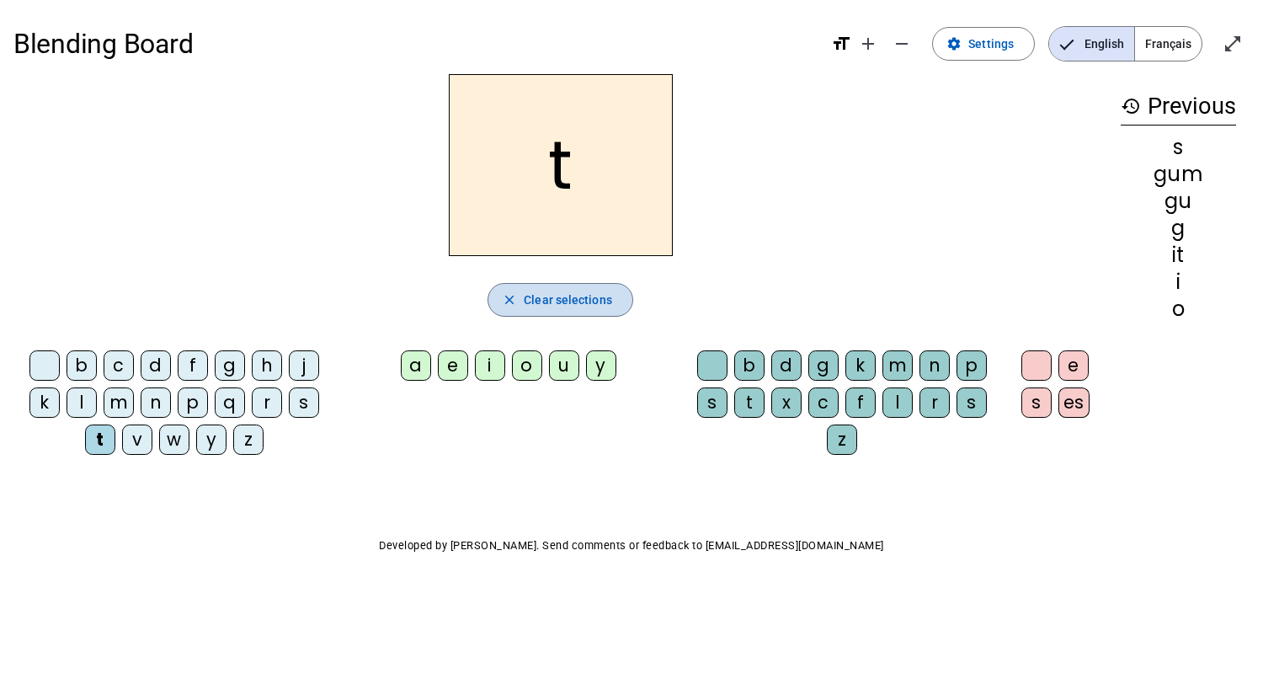
click at [544, 303] on span "Clear selections" at bounding box center [568, 300] width 88 height 20
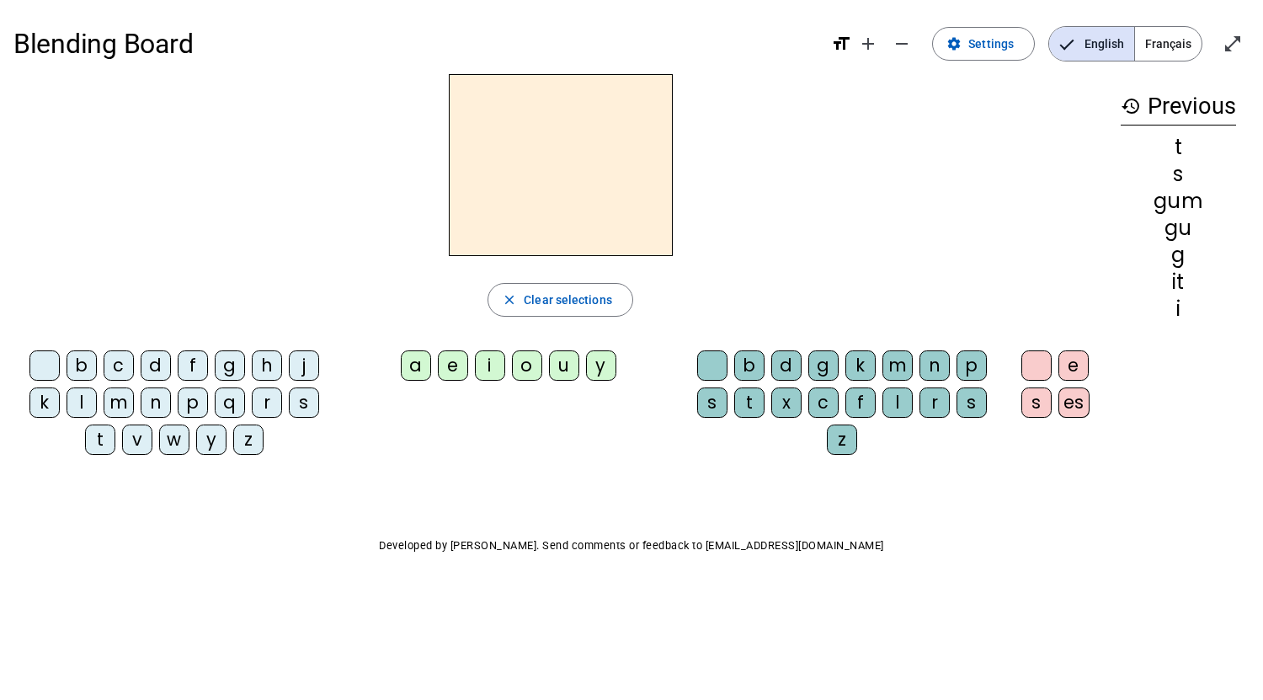
click at [307, 413] on div "s" at bounding box center [304, 402] width 30 height 30
click at [747, 403] on div "t" at bounding box center [749, 402] width 30 height 30
click at [419, 360] on div "a" at bounding box center [416, 365] width 30 height 30
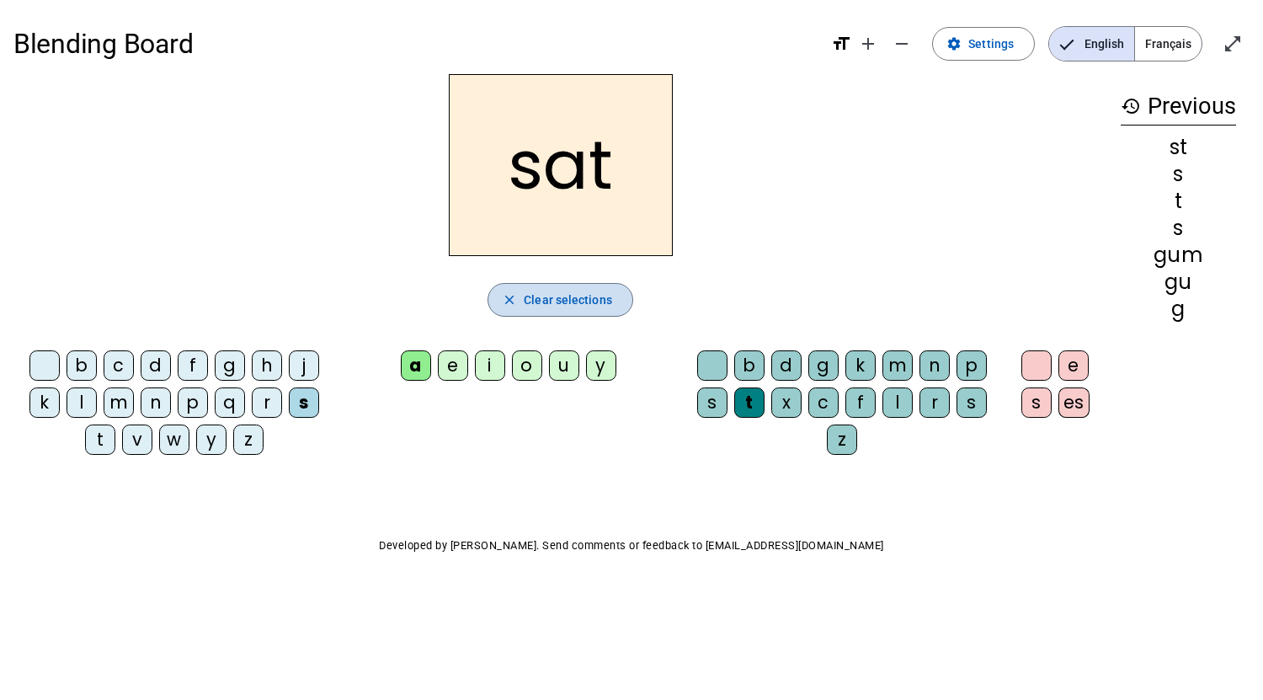
click at [581, 291] on span "Clear selections" at bounding box center [568, 300] width 88 height 20
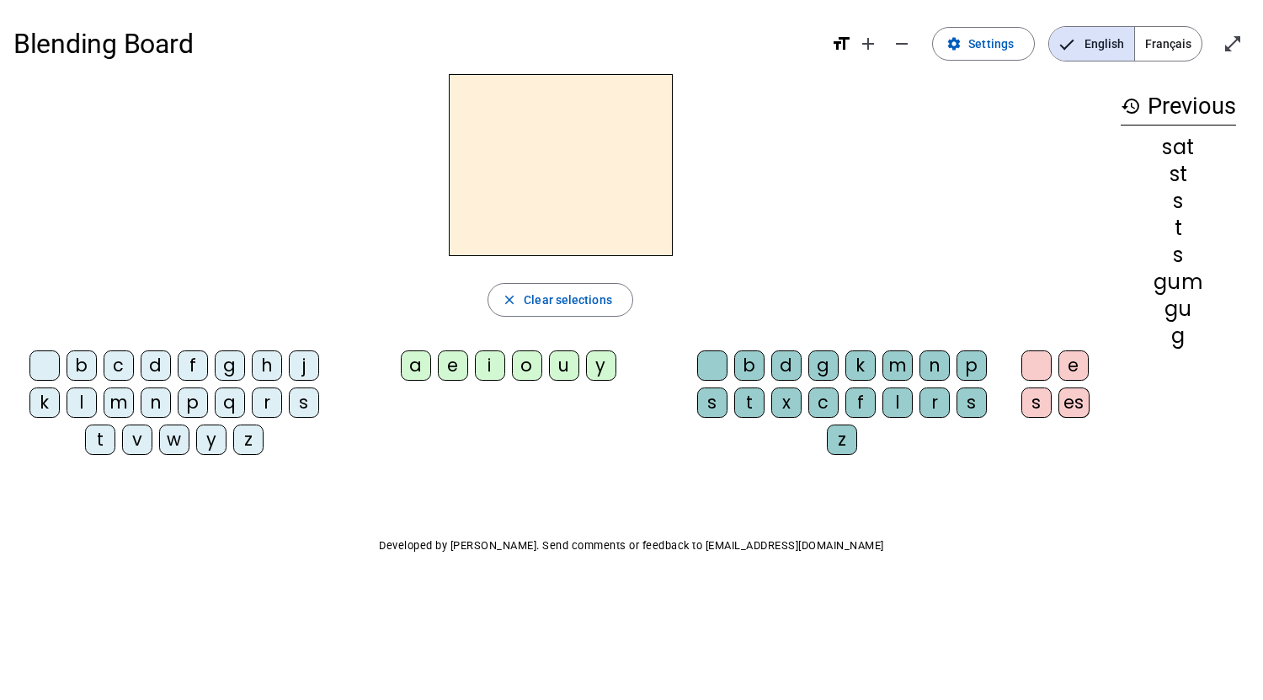
click at [612, 367] on div "y" at bounding box center [601, 365] width 30 height 30
click at [573, 373] on div "u" at bounding box center [564, 365] width 30 height 30
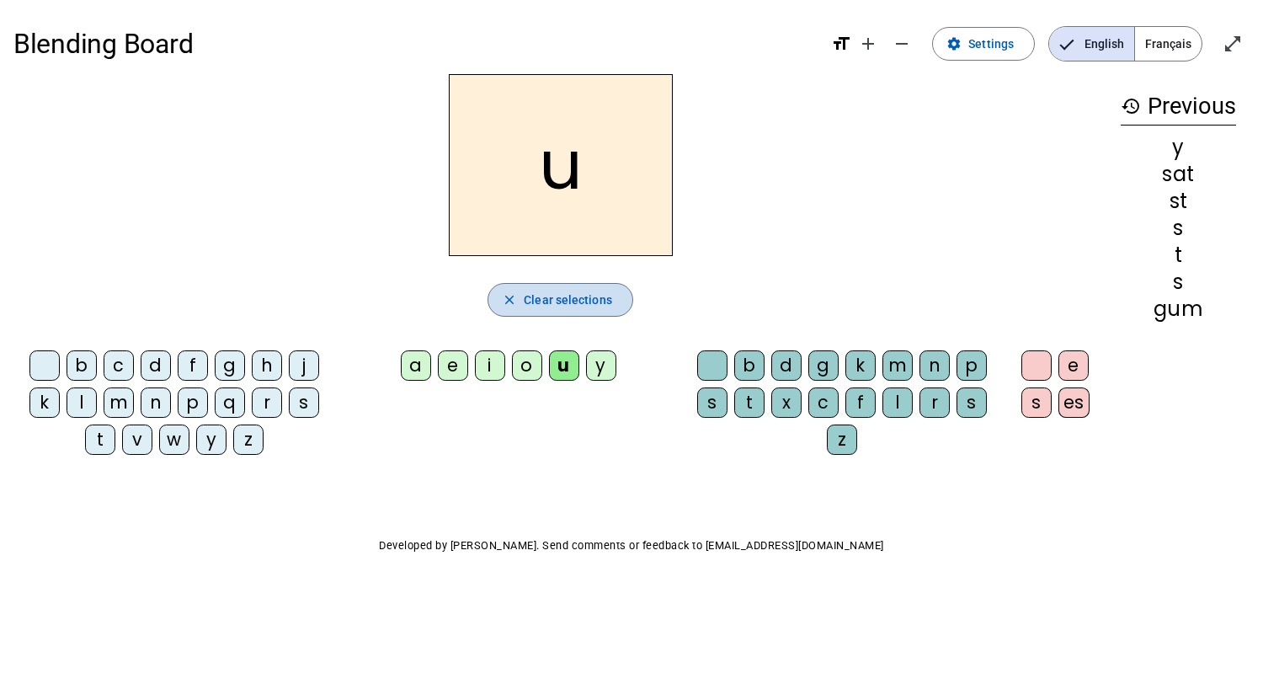
click at [518, 307] on span "button" at bounding box center [560, 300] width 144 height 40
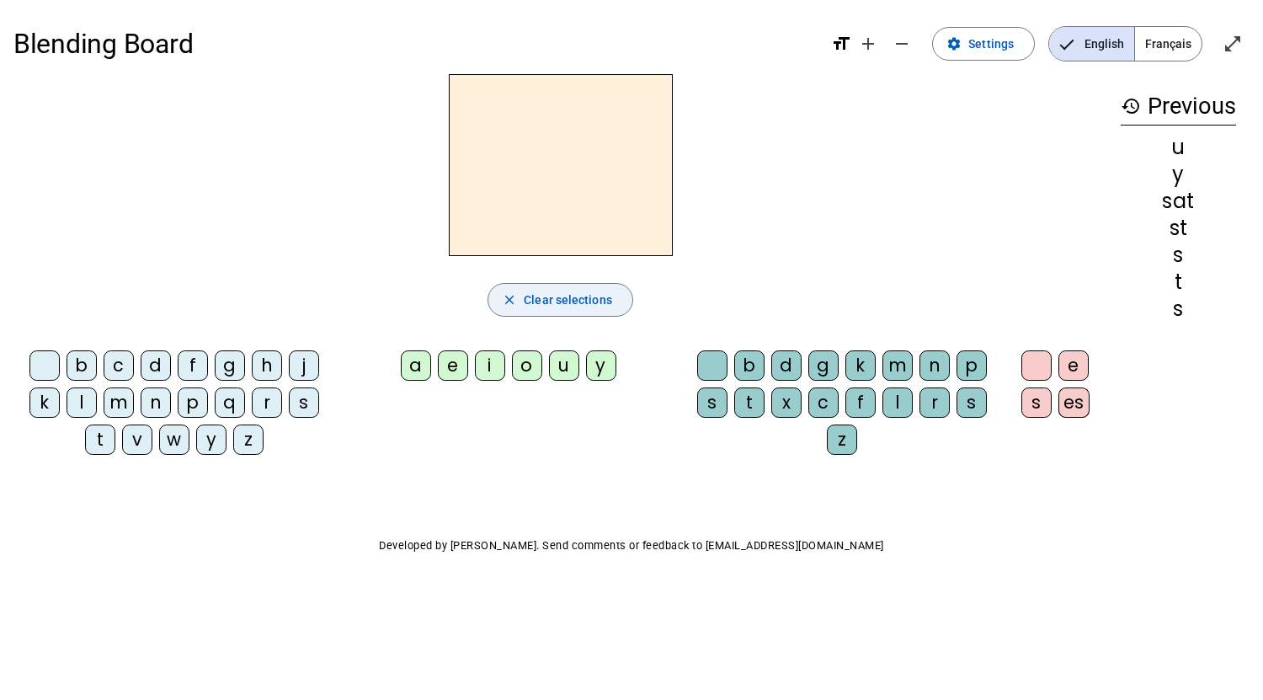
click at [563, 288] on span "button" at bounding box center [560, 300] width 144 height 40
click at [194, 392] on div "p" at bounding box center [193, 402] width 30 height 30
click at [401, 368] on div "a" at bounding box center [416, 365] width 30 height 30
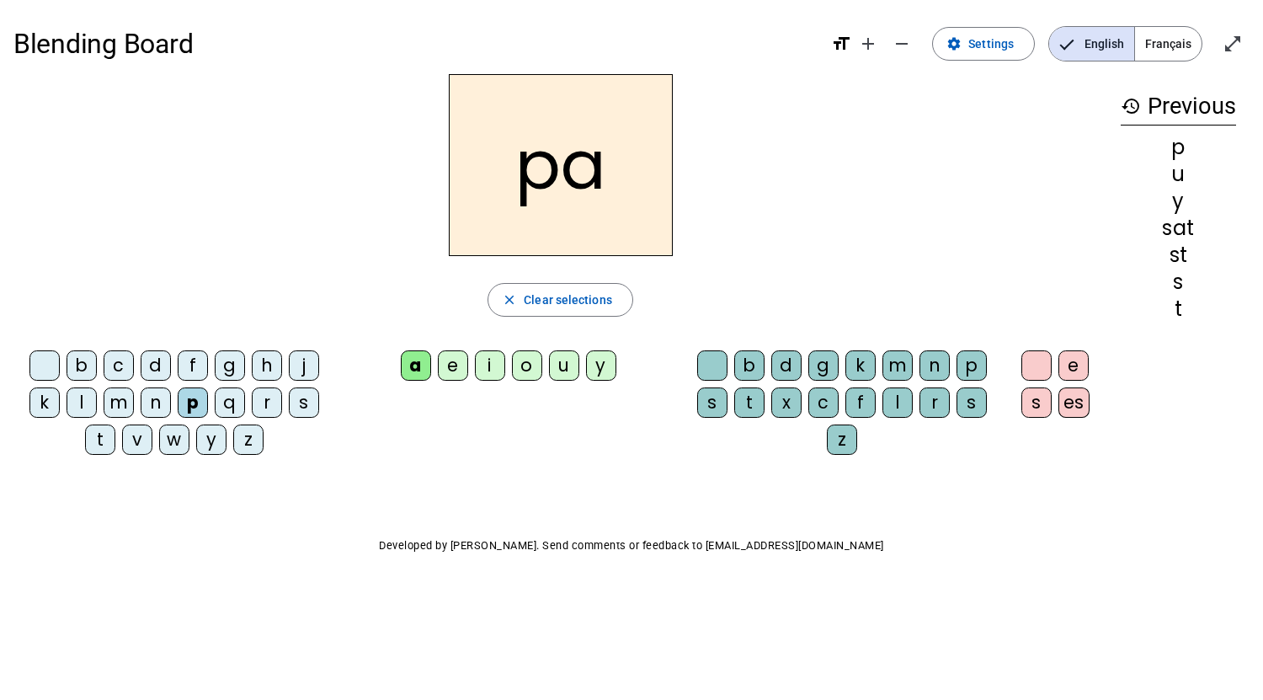
click at [905, 364] on div "m" at bounding box center [898, 365] width 30 height 30
